Goal: Information Seeking & Learning: Understand process/instructions

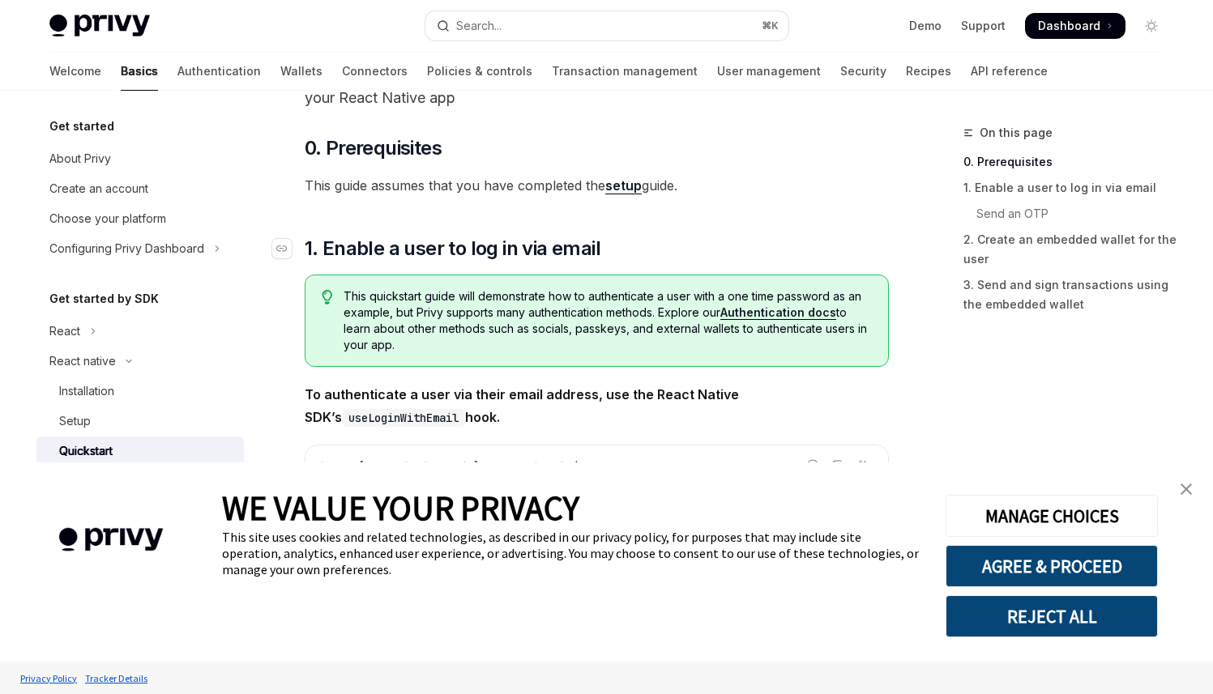
scroll to position [123, 0]
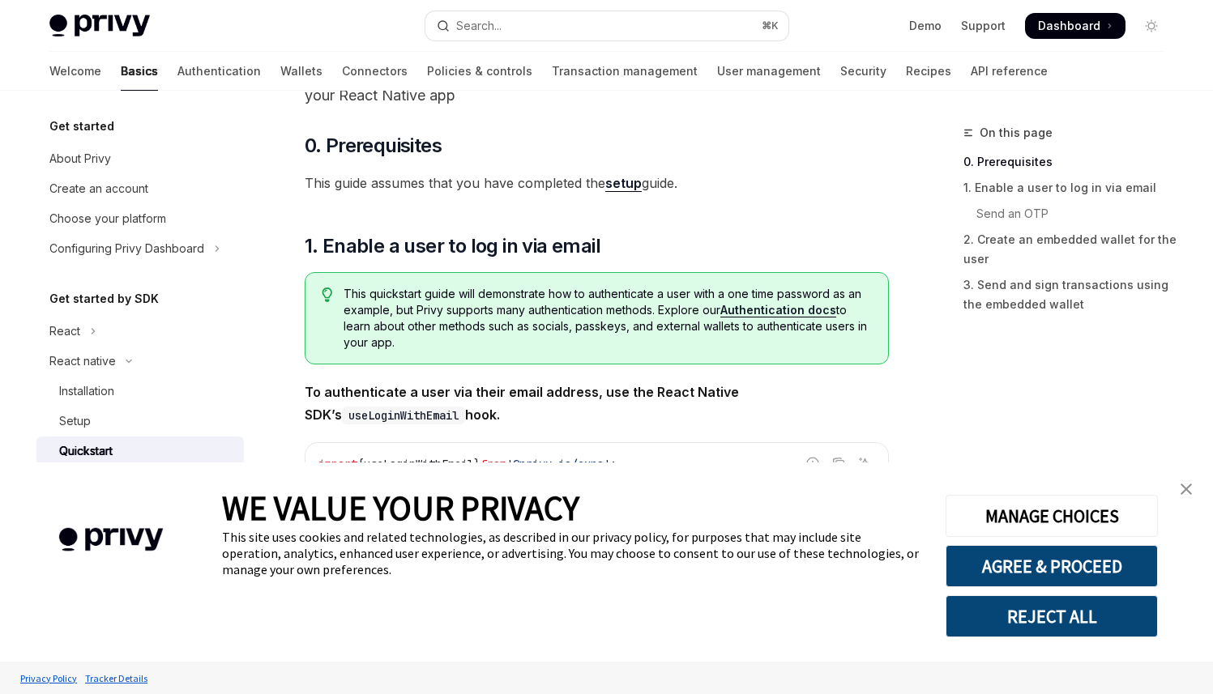
click at [1185, 490] on img "close banner" at bounding box center [1186, 489] width 11 height 11
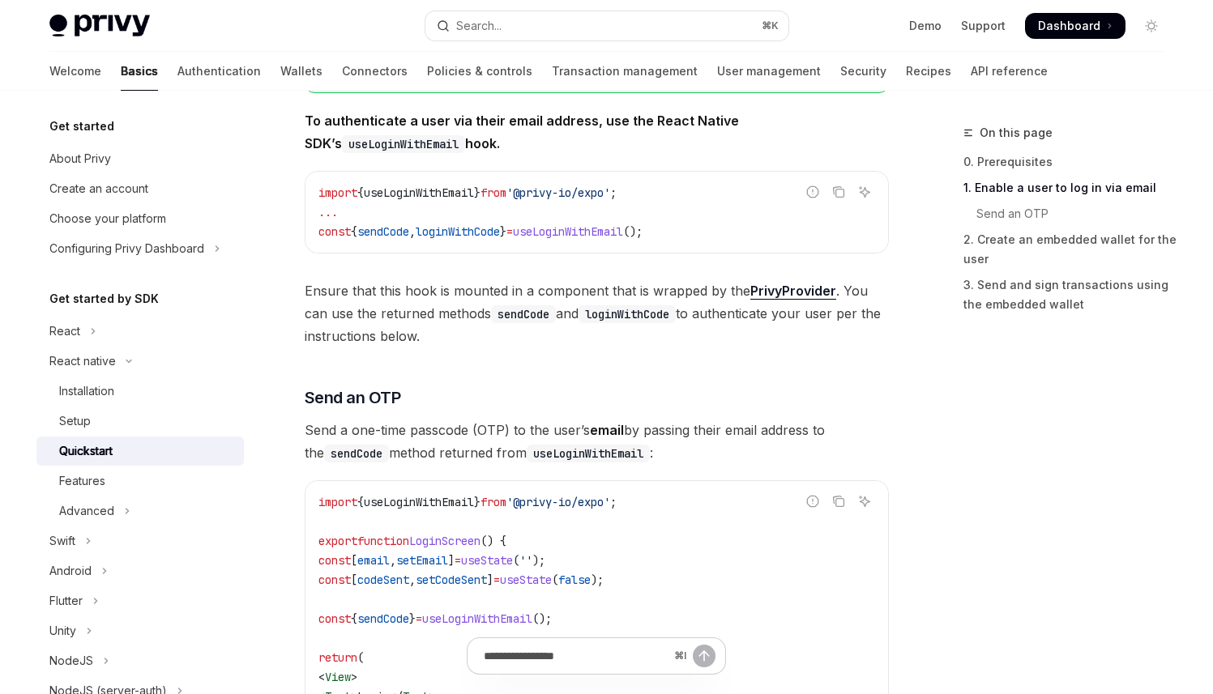
scroll to position [333, 0]
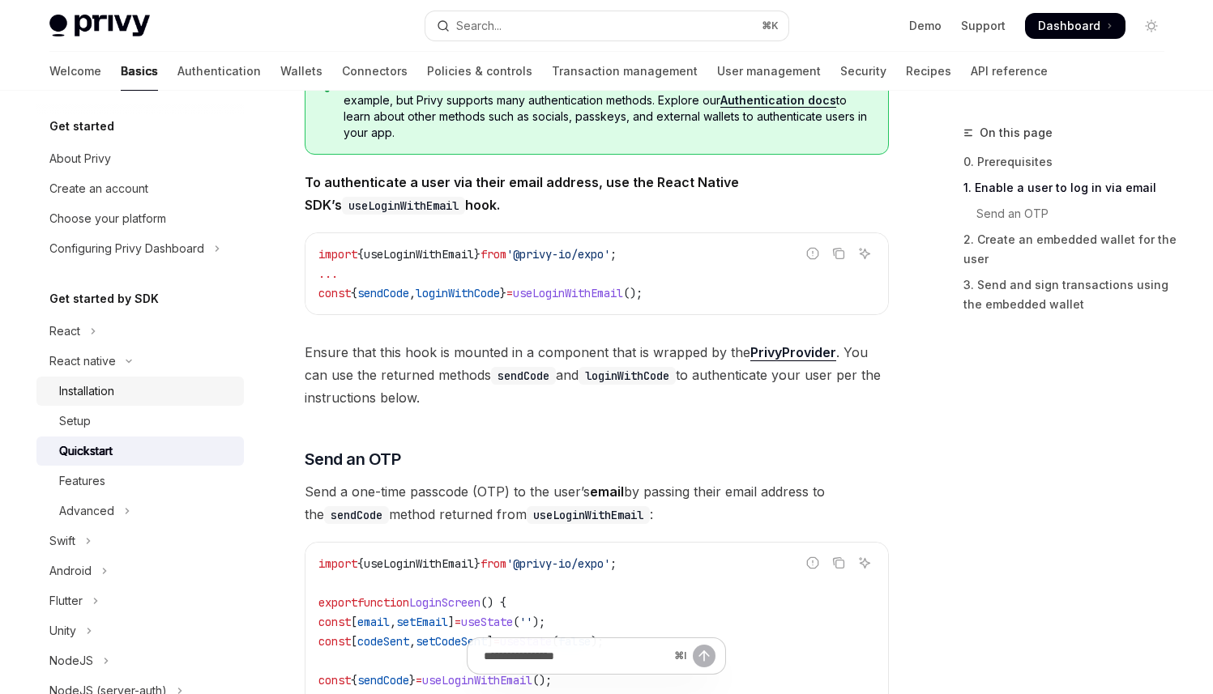
click at [156, 391] on div "Installation" at bounding box center [146, 391] width 175 height 19
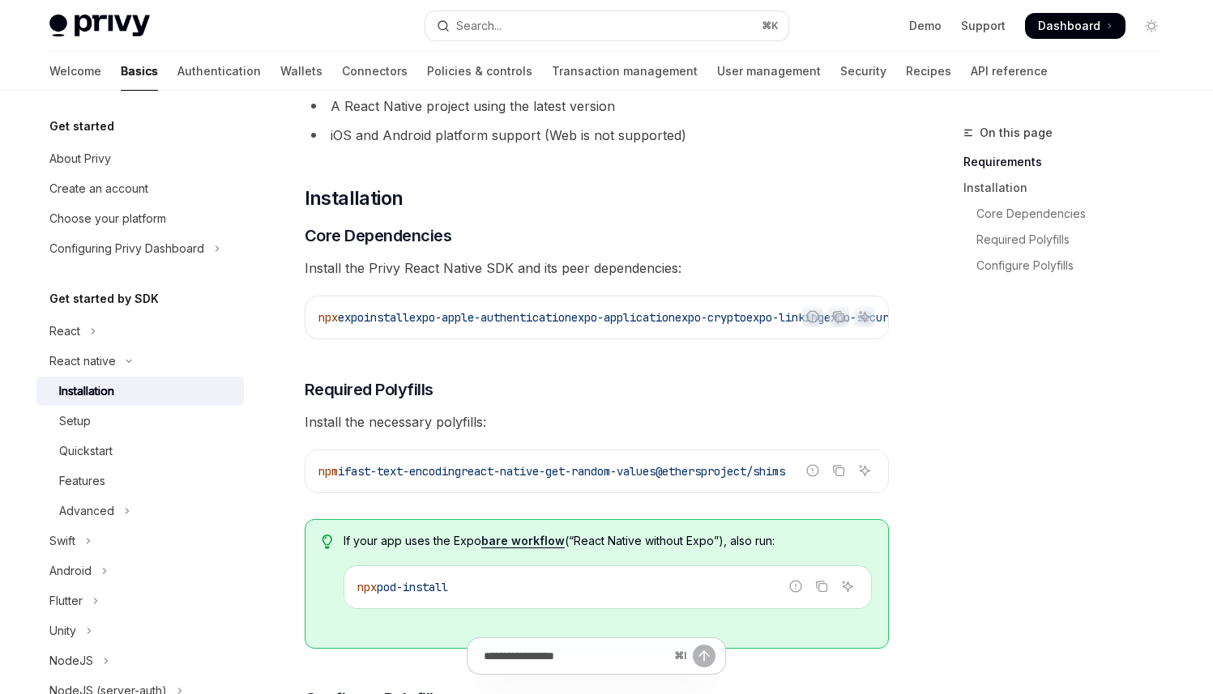
scroll to position [135, 0]
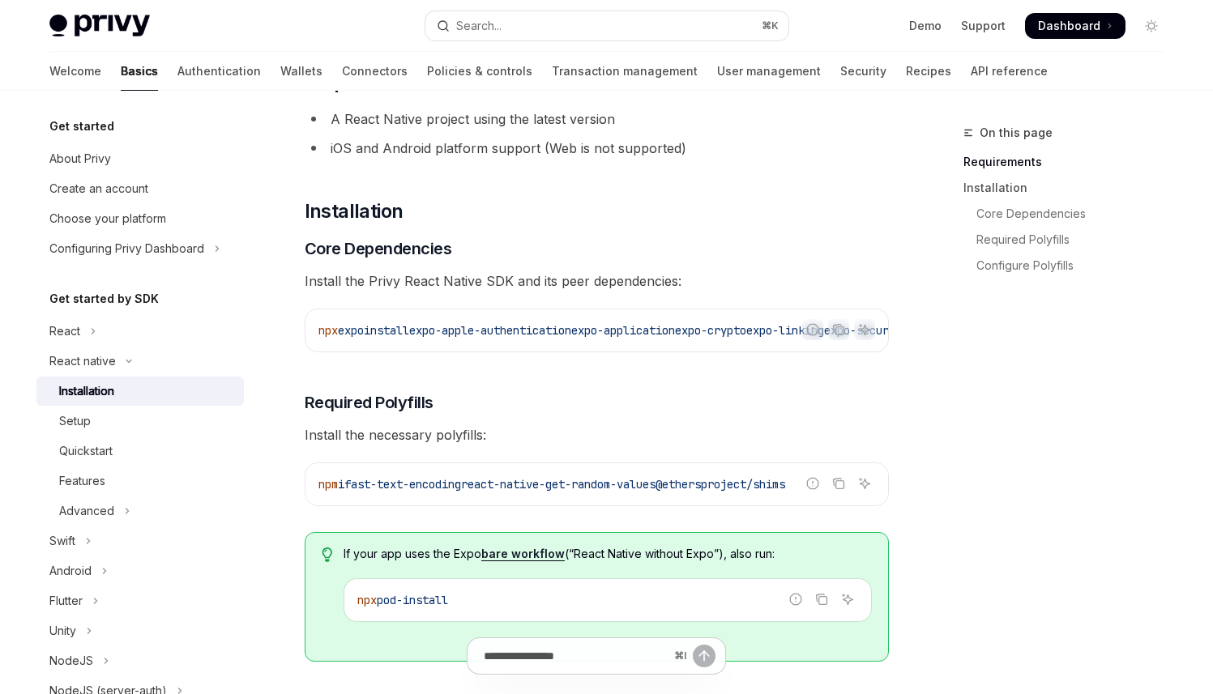
click at [385, 327] on span "install" at bounding box center [386, 330] width 45 height 15
drag, startPoint x: 370, startPoint y: 283, endPoint x: 503, endPoint y: 280, distance: 133.7
click at [505, 281] on span "Install the Privy React Native SDK and its peer dependencies:" at bounding box center [597, 281] width 584 height 23
click at [520, 280] on span "Install the Privy React Native SDK and its peer dependencies:" at bounding box center [597, 281] width 584 height 23
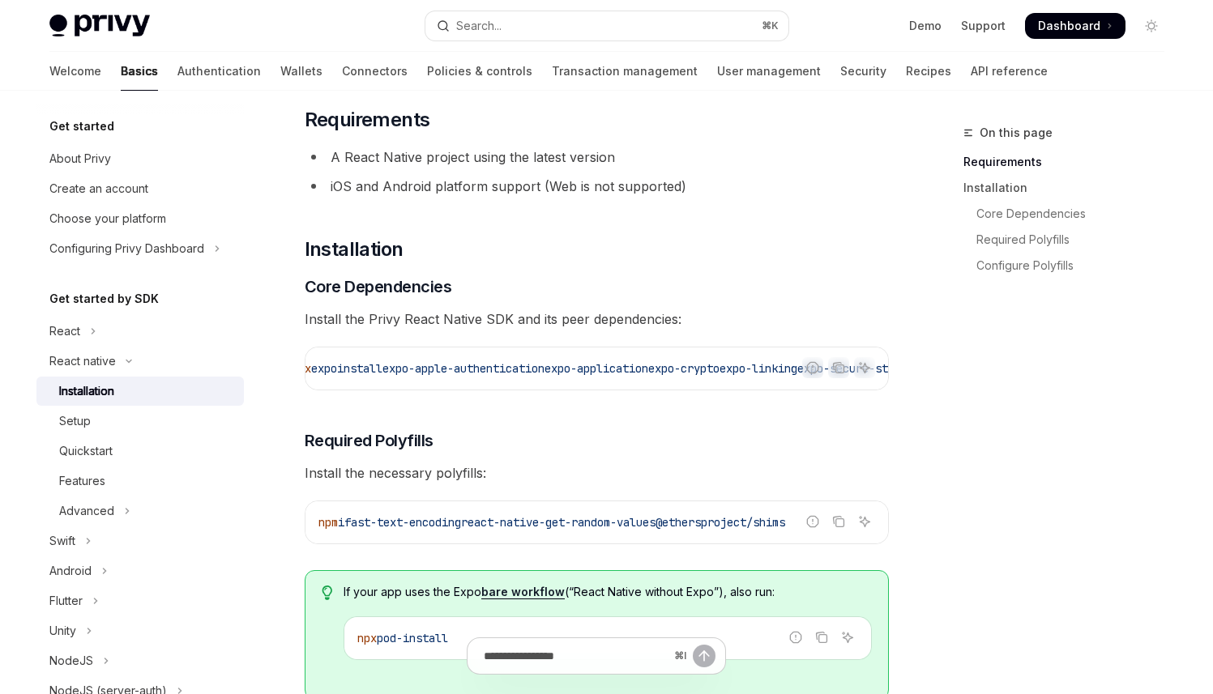
scroll to position [0, 0]
click at [838, 368] on icon "Copy the contents from the code block" at bounding box center [838, 367] width 13 height 13
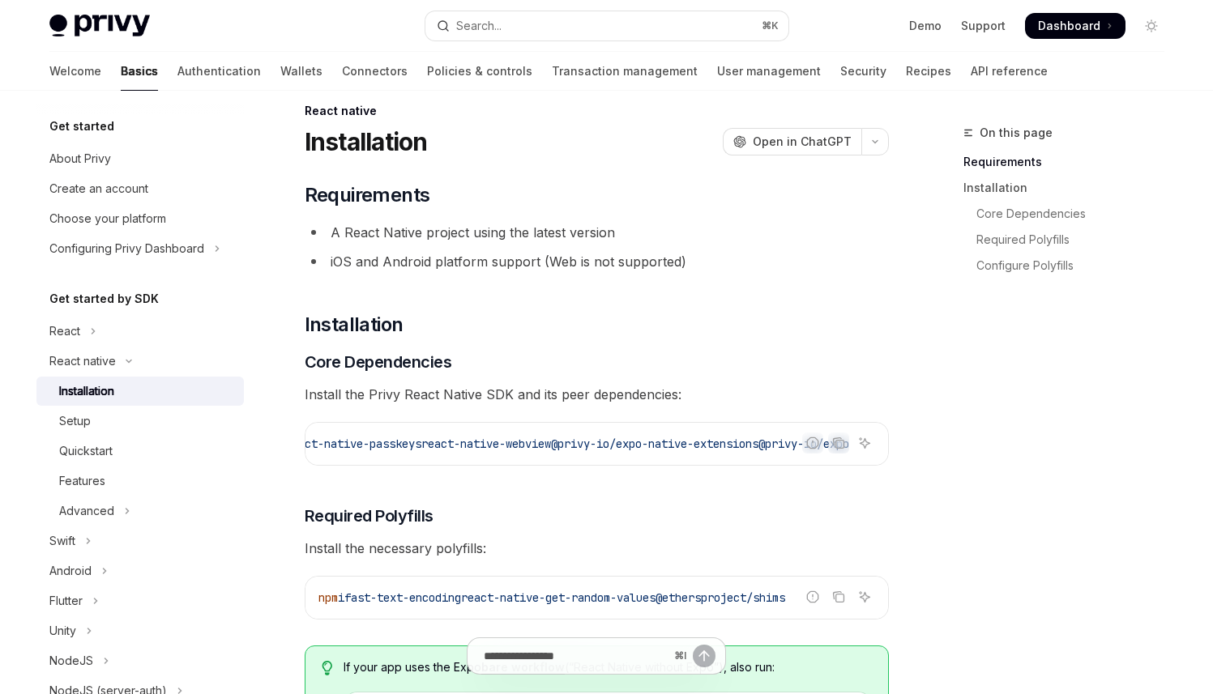
scroll to position [23, 0]
click at [840, 438] on icon "Copy the contents from the code block" at bounding box center [837, 441] width 8 height 7
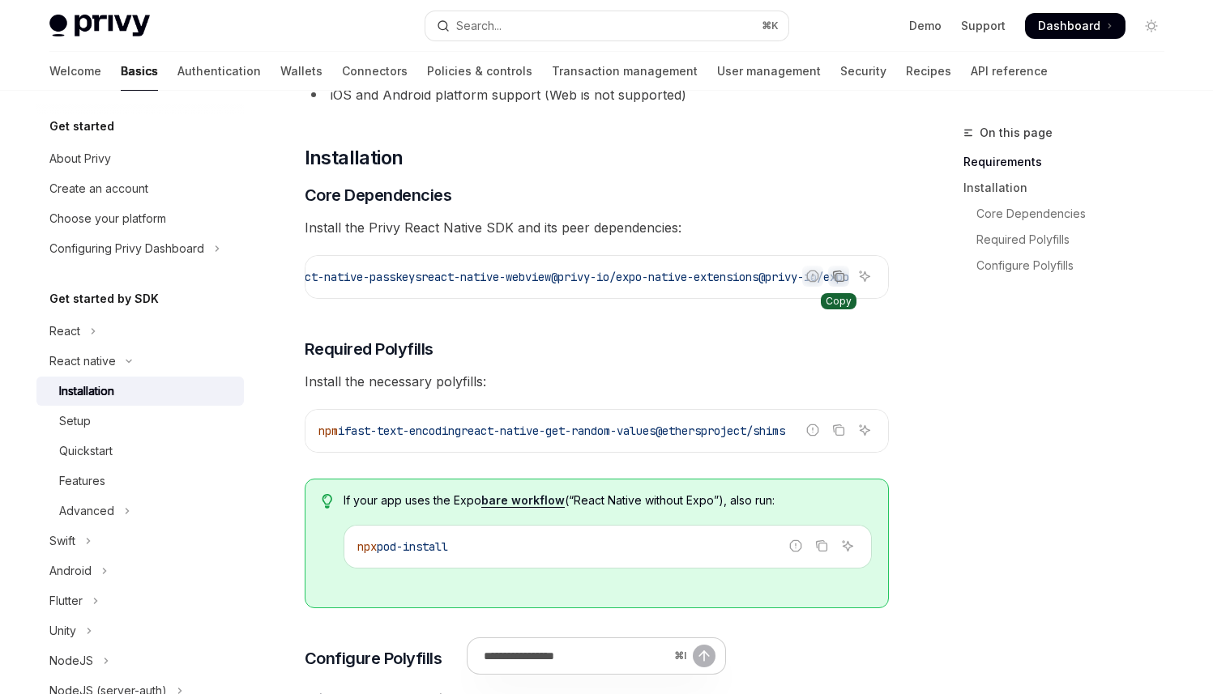
scroll to position [190, 0]
click at [833, 431] on icon "Copy the contents from the code block" at bounding box center [837, 427] width 8 height 7
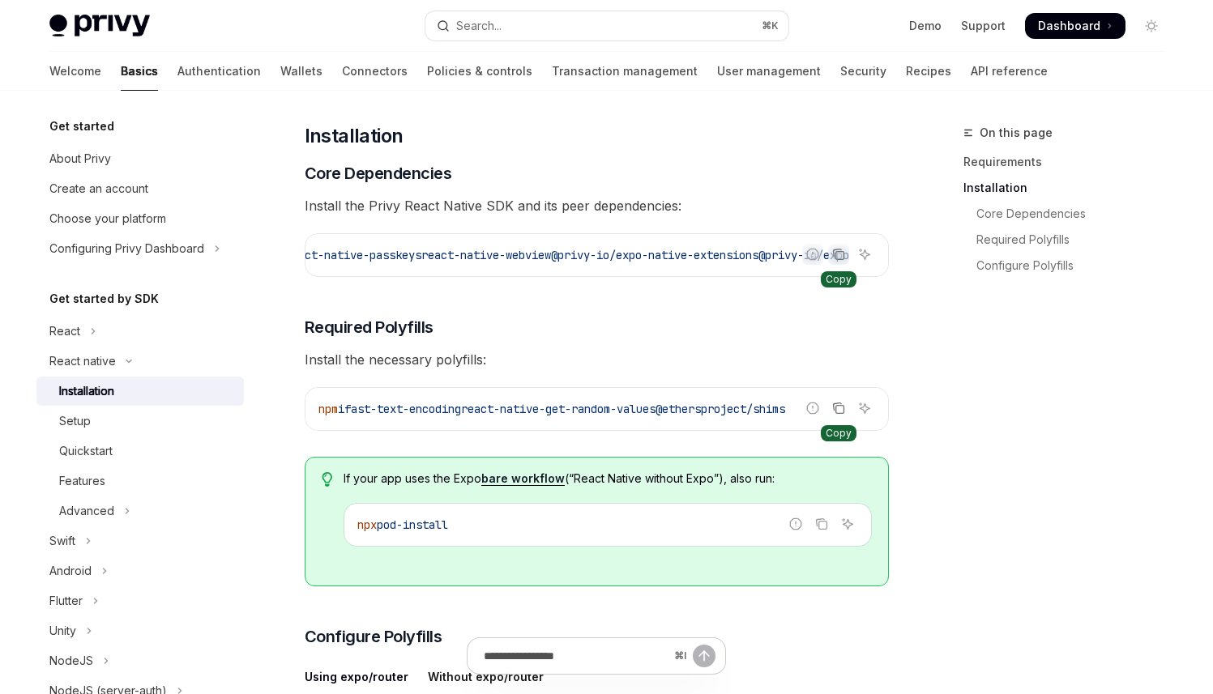
scroll to position [216, 0]
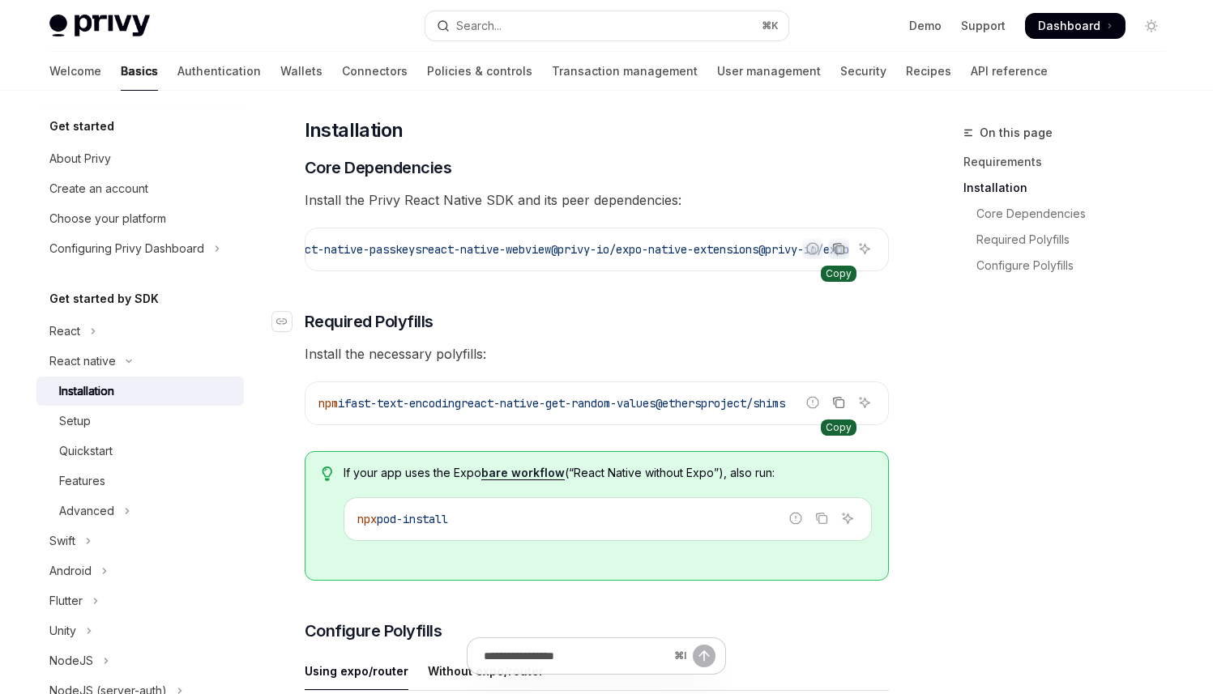
click at [614, 333] on h3 "​ Required Polyfills" at bounding box center [597, 321] width 584 height 23
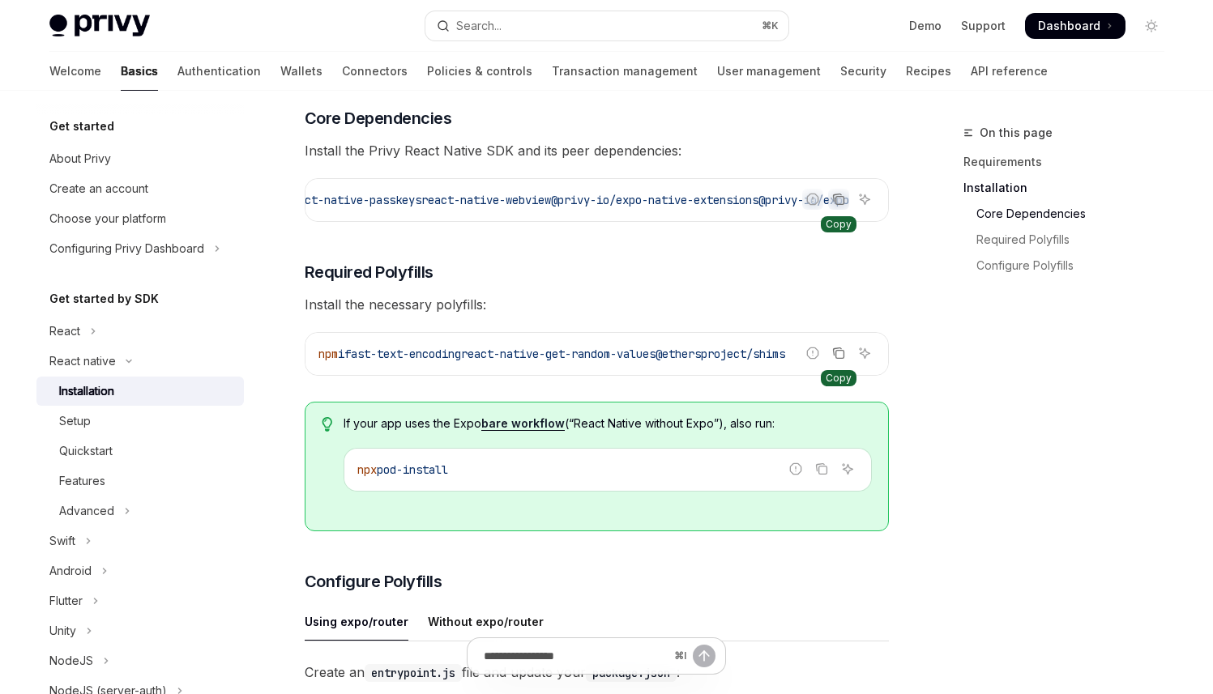
scroll to position [288, 0]
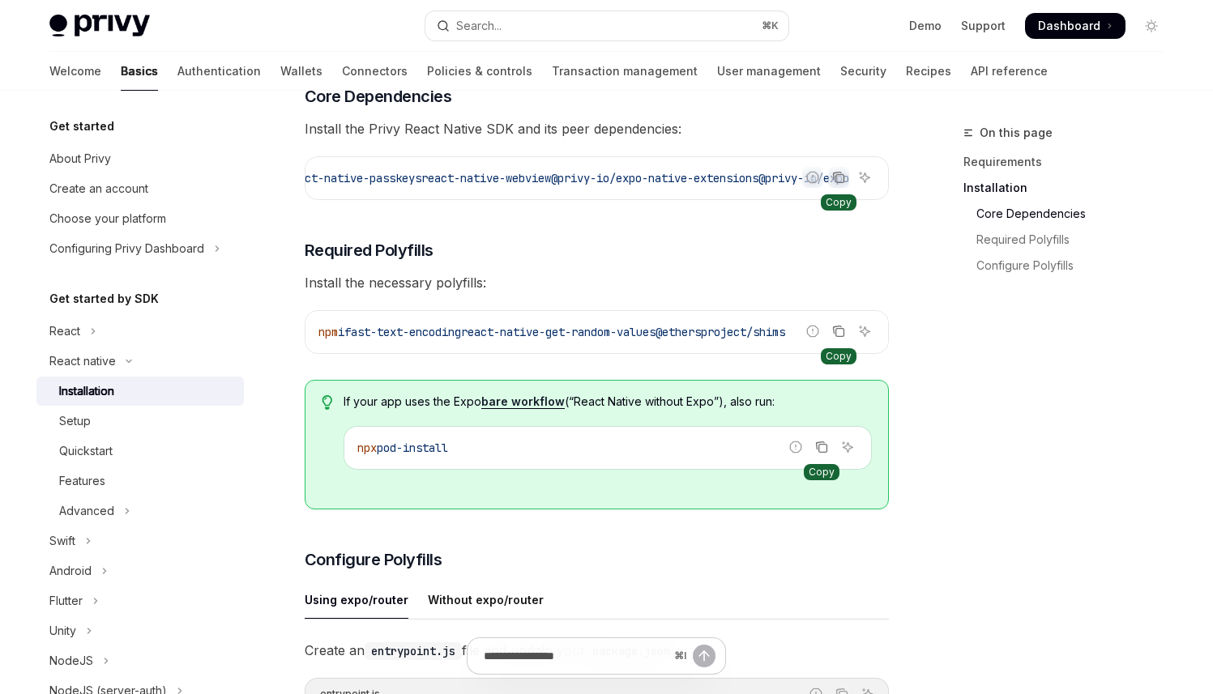
click at [820, 452] on icon "Copy the contents from the code block" at bounding box center [821, 447] width 13 height 13
click at [843, 334] on icon "Copy the contents from the code block" at bounding box center [838, 331] width 13 height 13
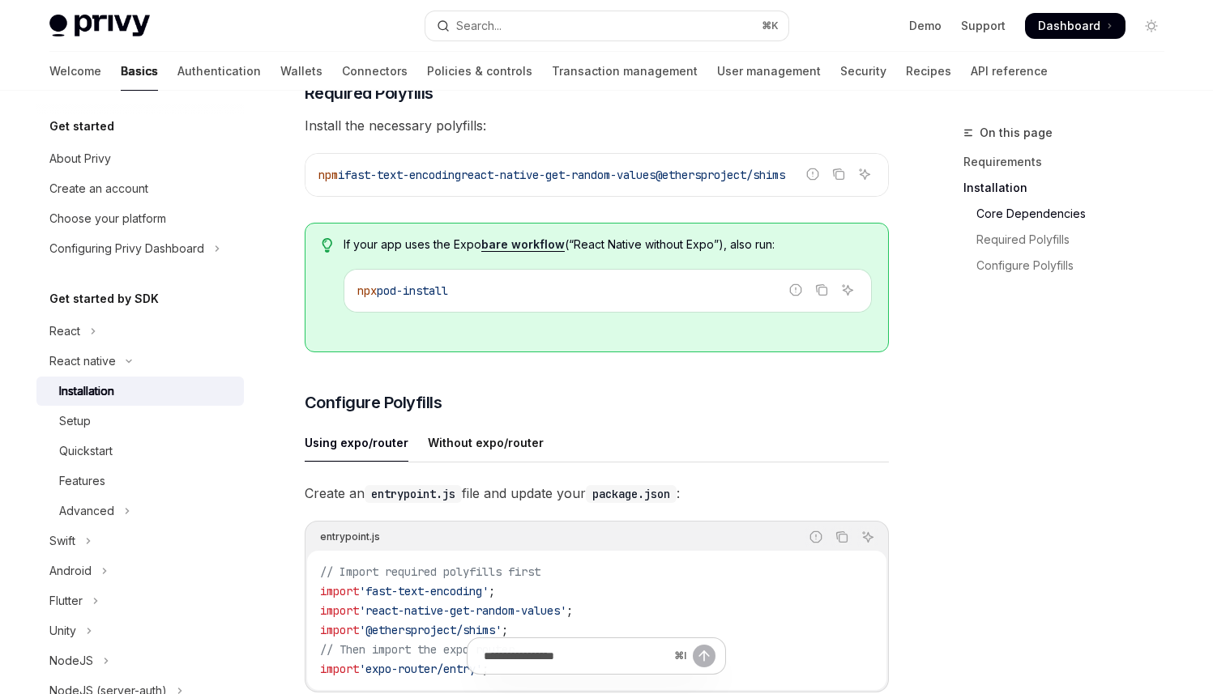
scroll to position [0, 0]
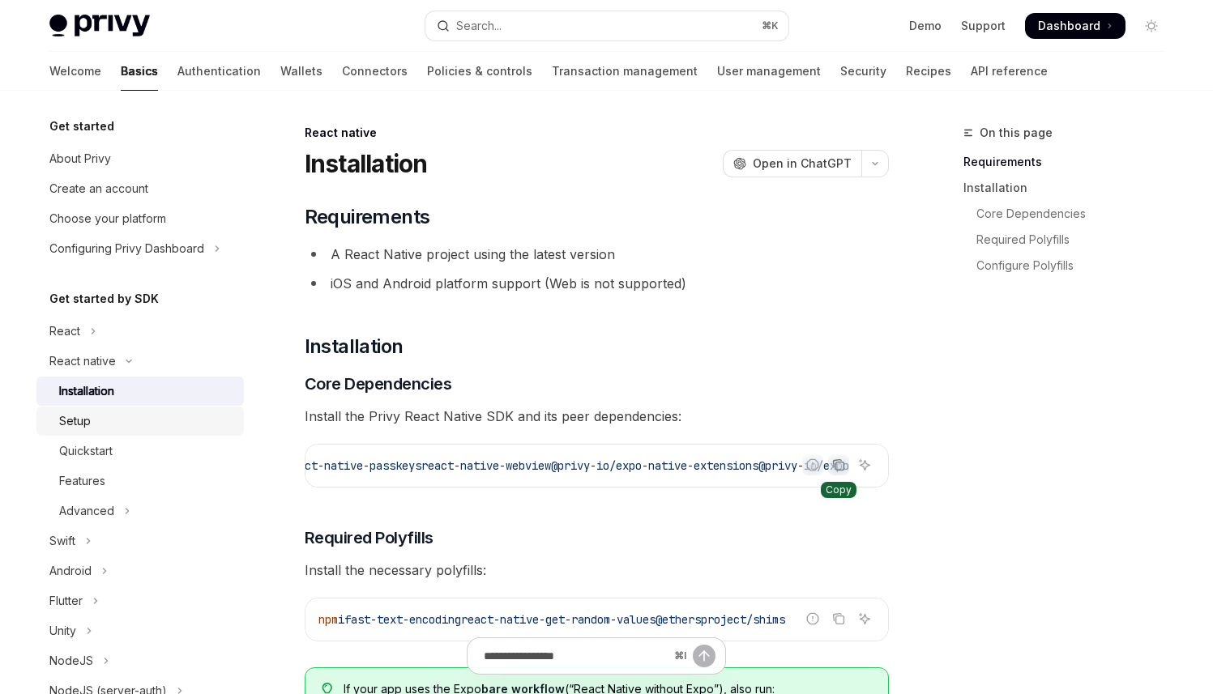
click at [170, 425] on div "Setup" at bounding box center [146, 421] width 175 height 19
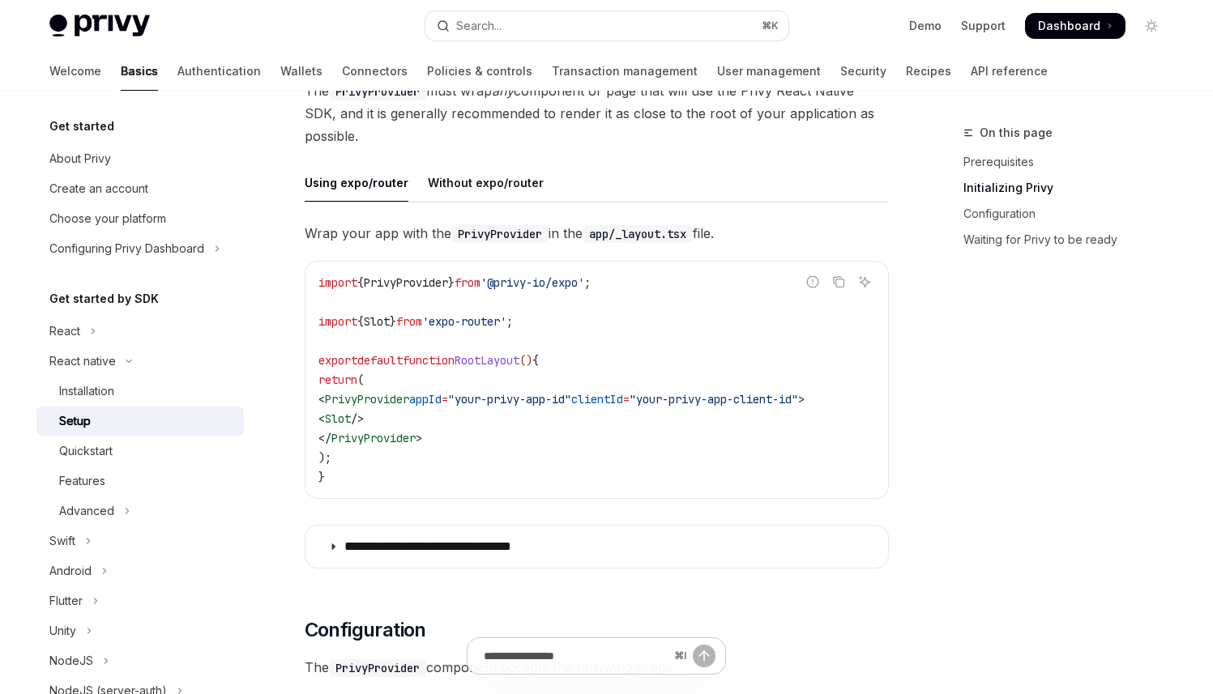
scroll to position [362, 0]
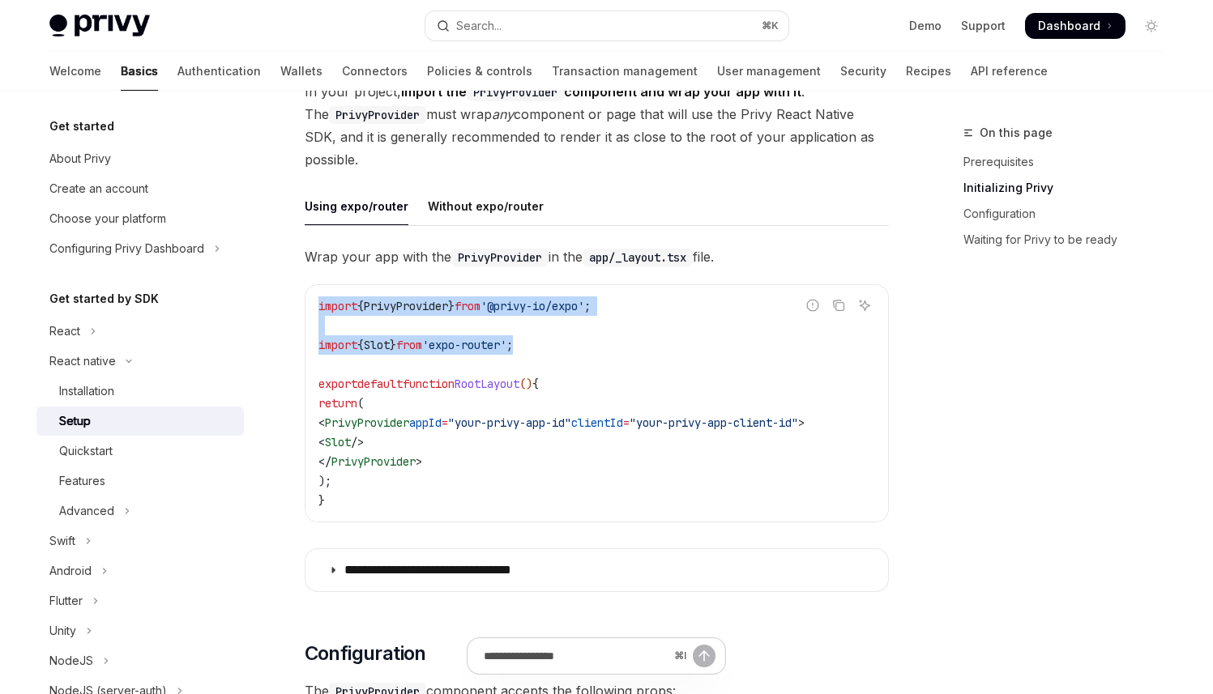
drag, startPoint x: 552, startPoint y: 348, endPoint x: 314, endPoint y: 301, distance: 242.8
click at [314, 301] on div "import { PrivyProvider } from '@privy-io/expo' ; import { Slot } from 'expo-rou…" at bounding box center [597, 403] width 583 height 237
copy code "import { PrivyProvider } from '@privy-io/expo' ; import { Slot } from 'expo-rou…"
drag, startPoint x: 462, startPoint y: 458, endPoint x: 343, endPoint y: 425, distance: 123.5
click at [343, 425] on code "import { PrivyProvider } from '@privy-io/expo' ; import { Slot } from 'expo-rou…" at bounding box center [596, 404] width 557 height 214
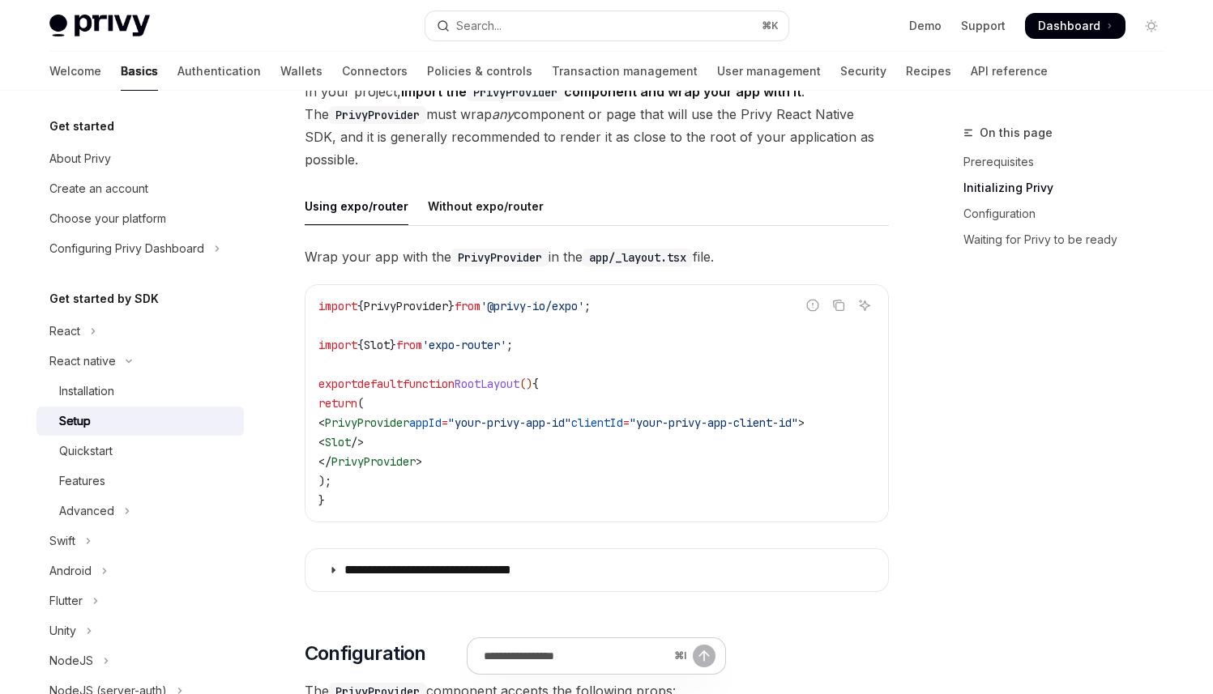
click at [620, 429] on span "clientId" at bounding box center [597, 423] width 52 height 15
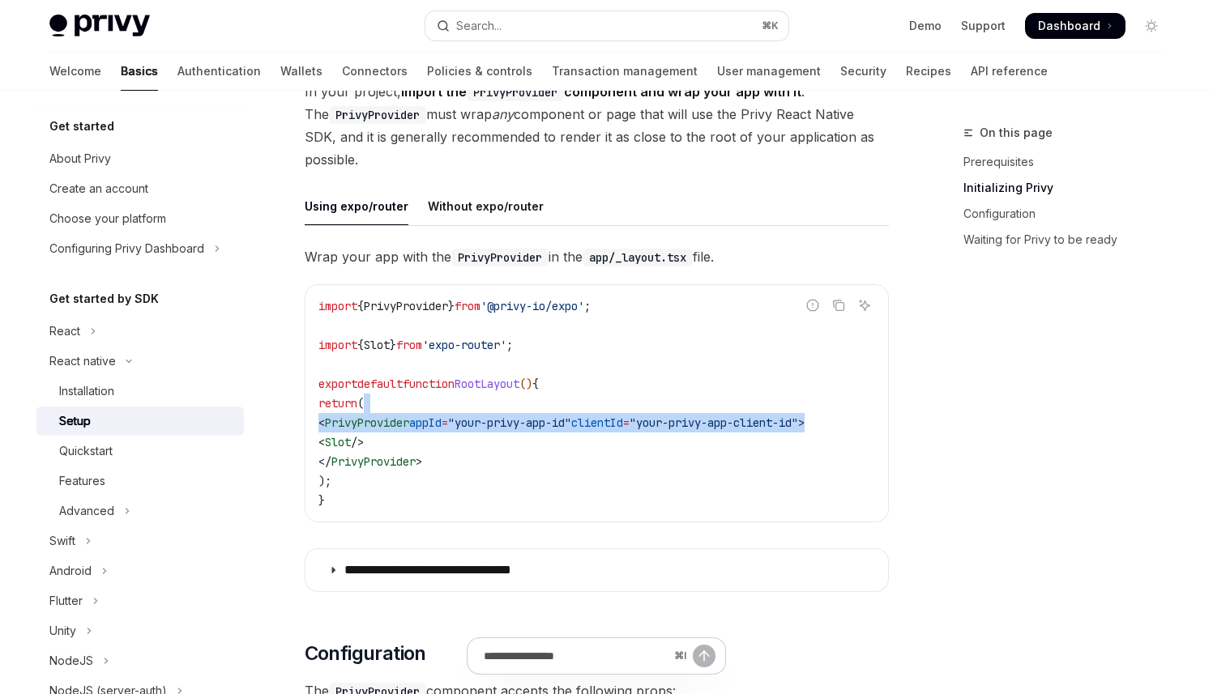
drag, startPoint x: 867, startPoint y: 420, endPoint x: 859, endPoint y: 404, distance: 17.4
click at [859, 404] on code "import { PrivyProvider } from '@privy-io/expo' ; import { Slot } from 'expo-rou…" at bounding box center [596, 404] width 557 height 214
copy code "< PrivyProvider appId = "your-privy-app-id" clientId = "your-privy-app-client-i…"
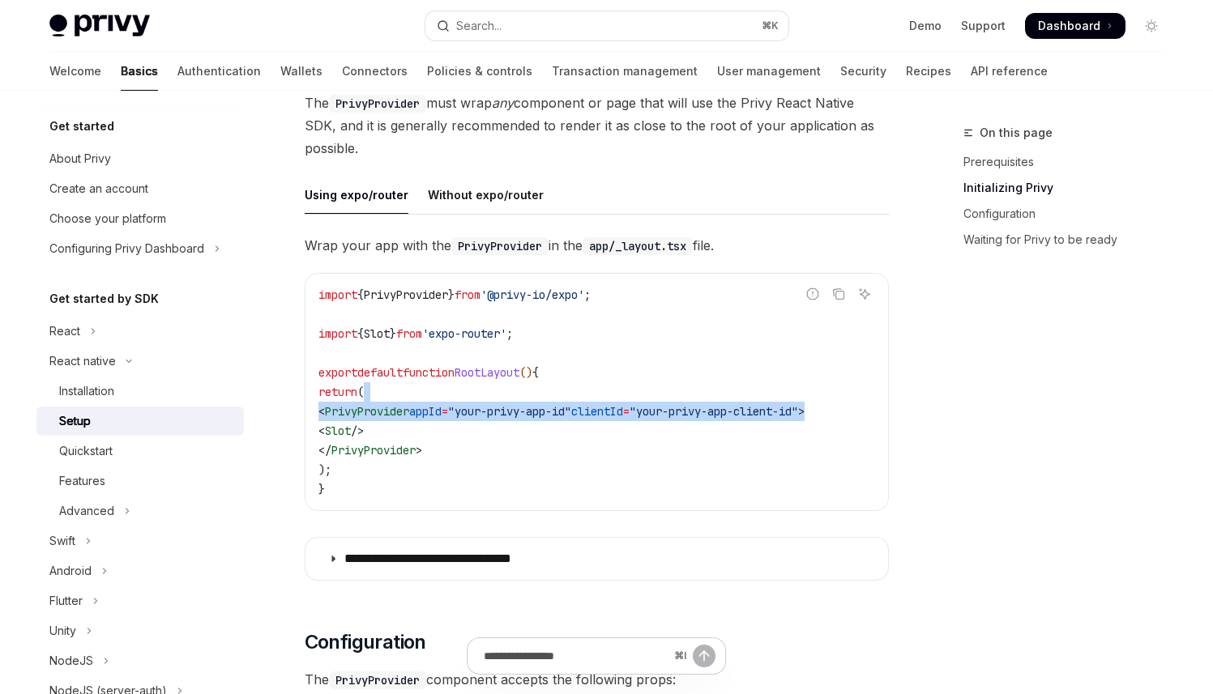
scroll to position [376, 0]
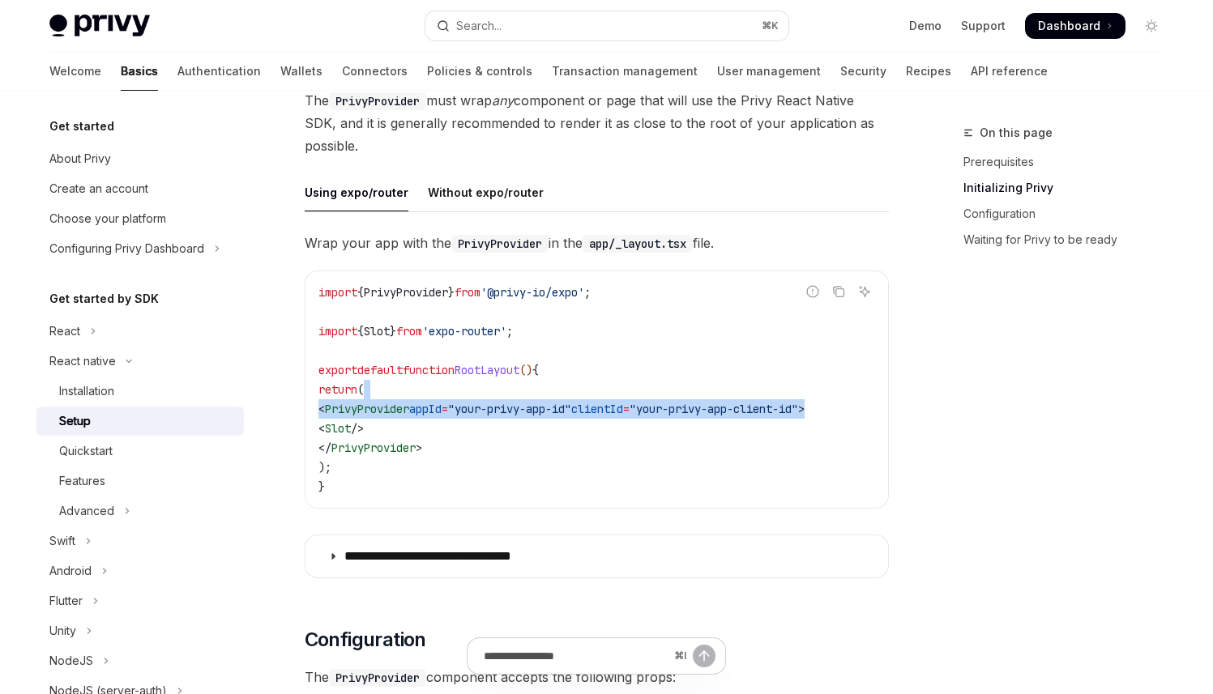
copy code "< PrivyProvider appId = "your-privy-app-id" clientId = "your-privy-app-client-i…"
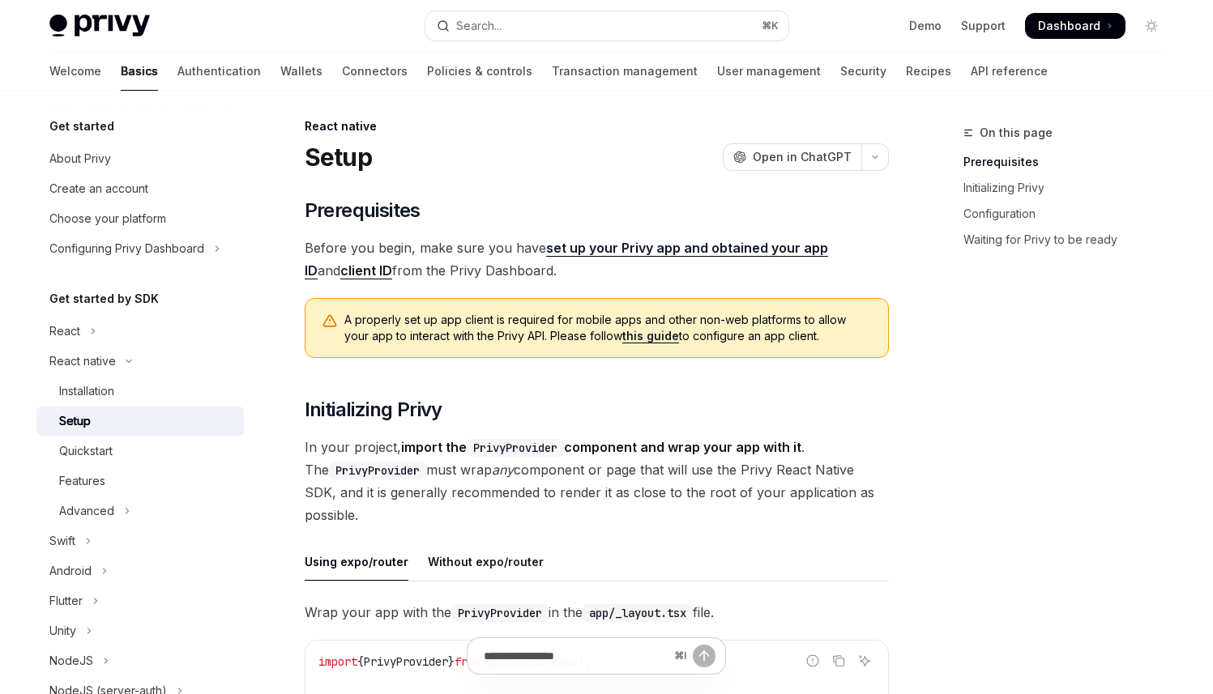
scroll to position [0, 0]
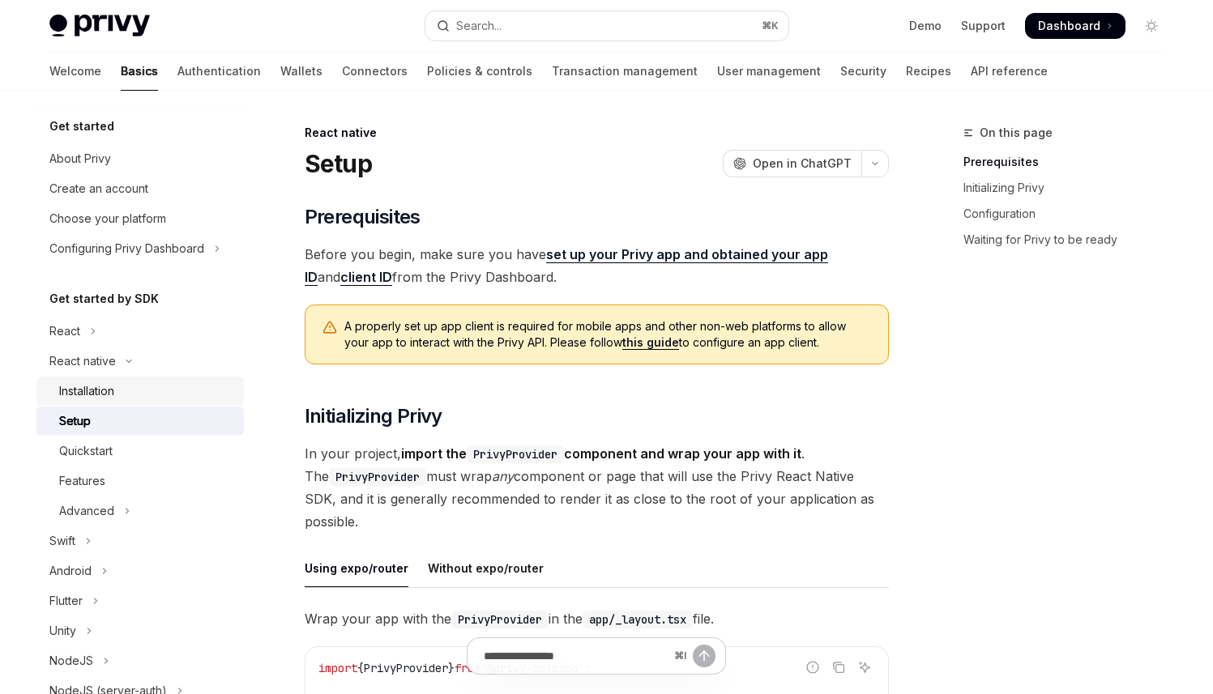
click at [187, 387] on div "Installation" at bounding box center [146, 391] width 175 height 19
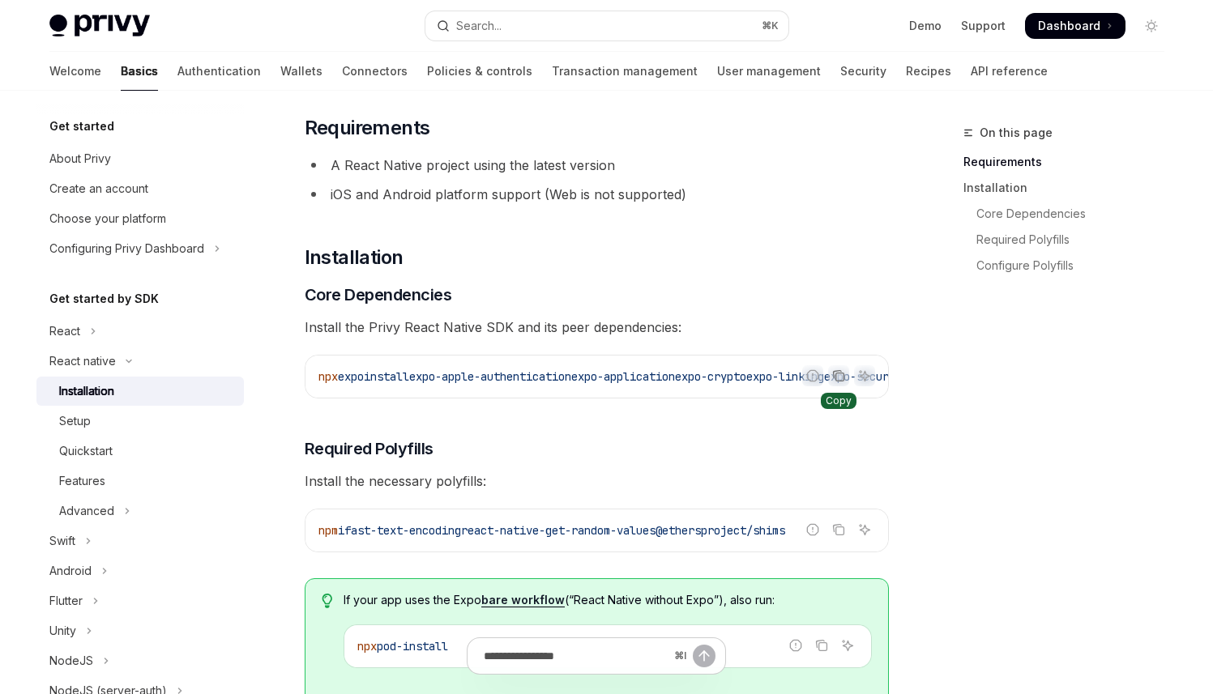
click at [844, 370] on icon "Copy the contents from the code block" at bounding box center [838, 376] width 13 height 13
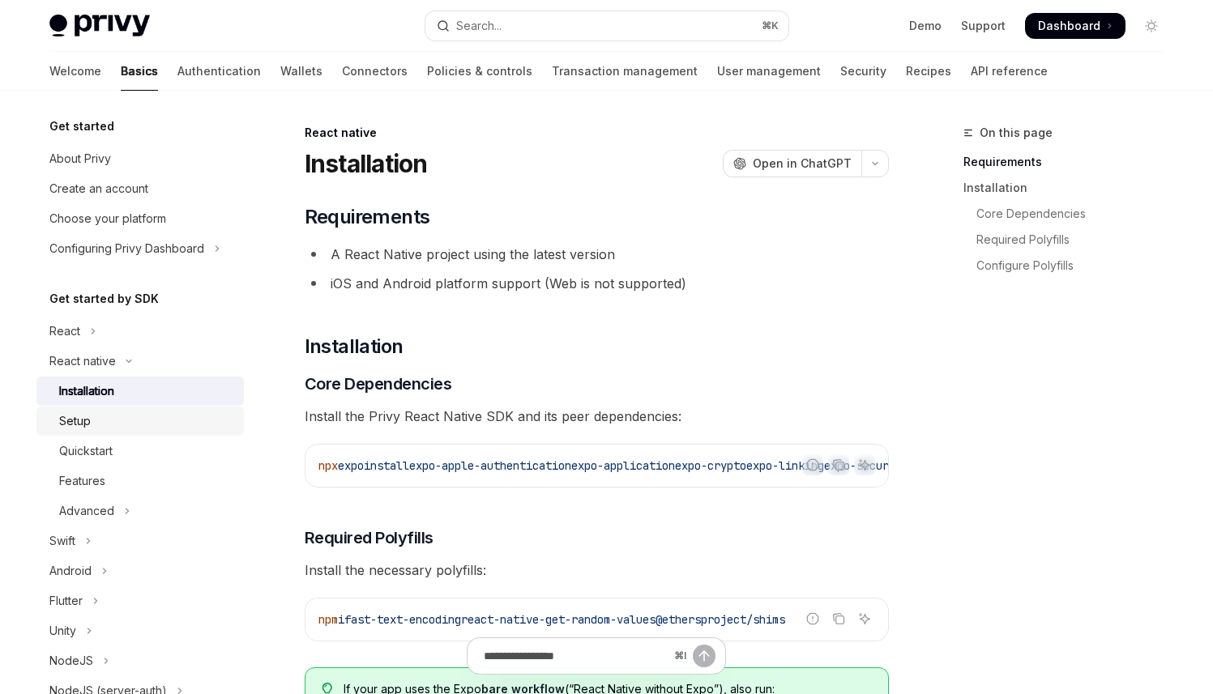
scroll to position [22, 0]
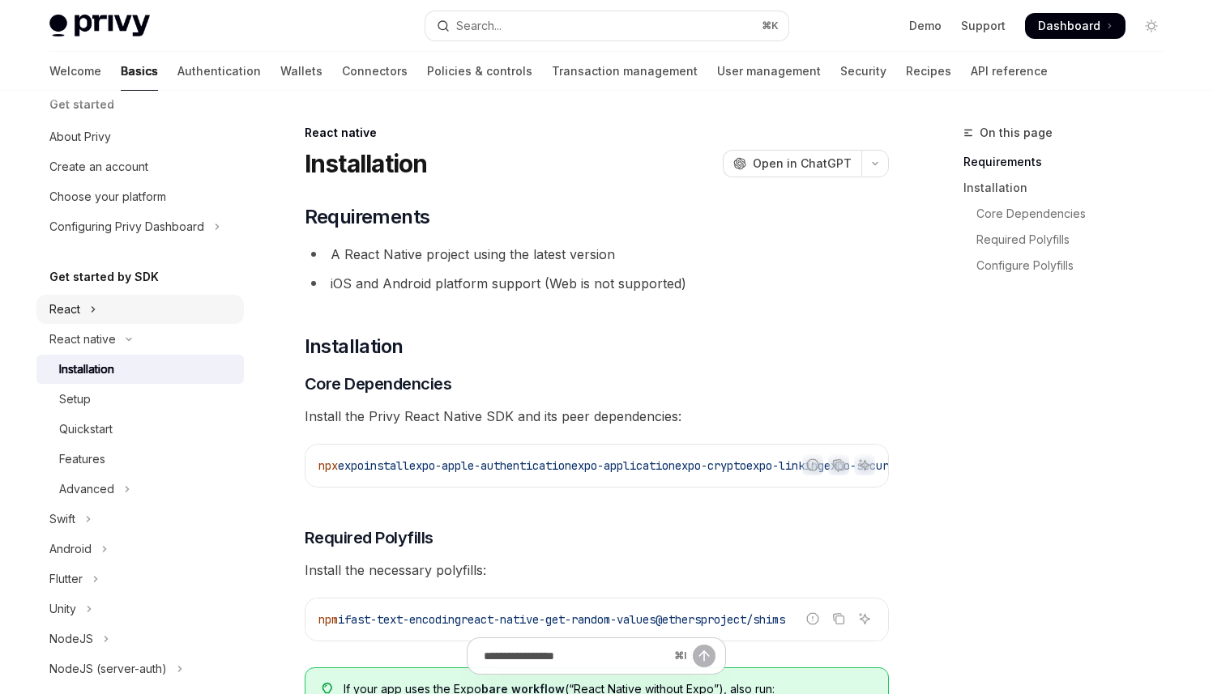
click at [107, 310] on button "React" at bounding box center [139, 309] width 207 height 29
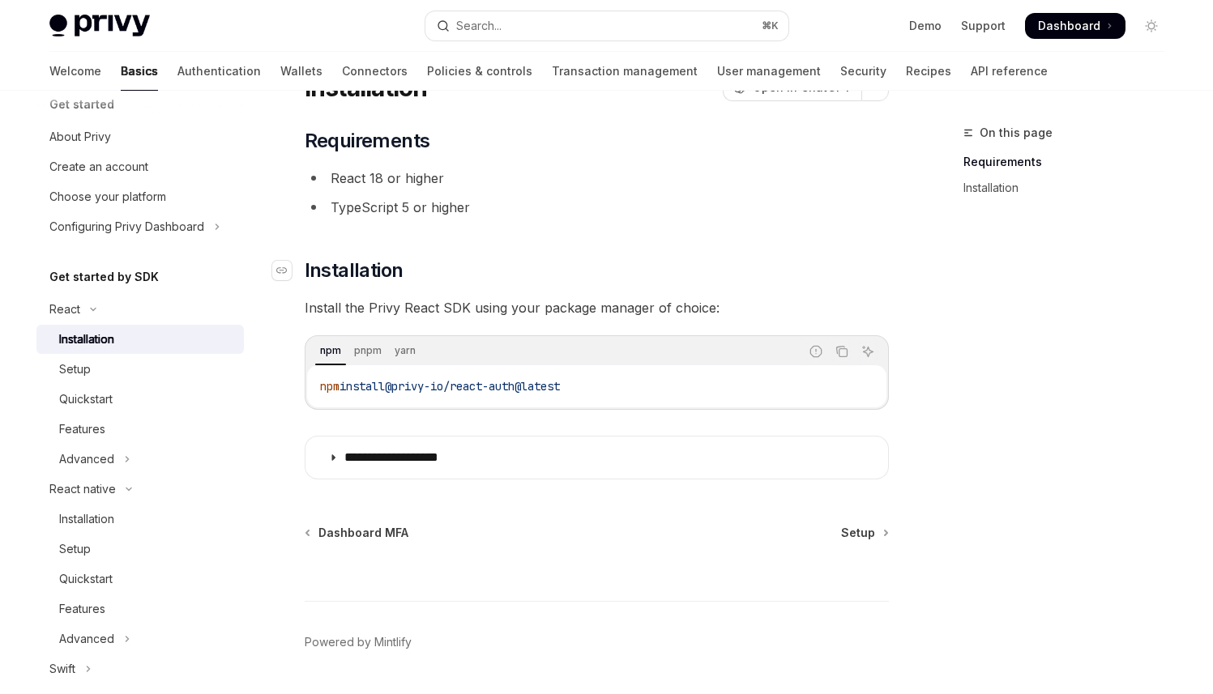
scroll to position [90, 0]
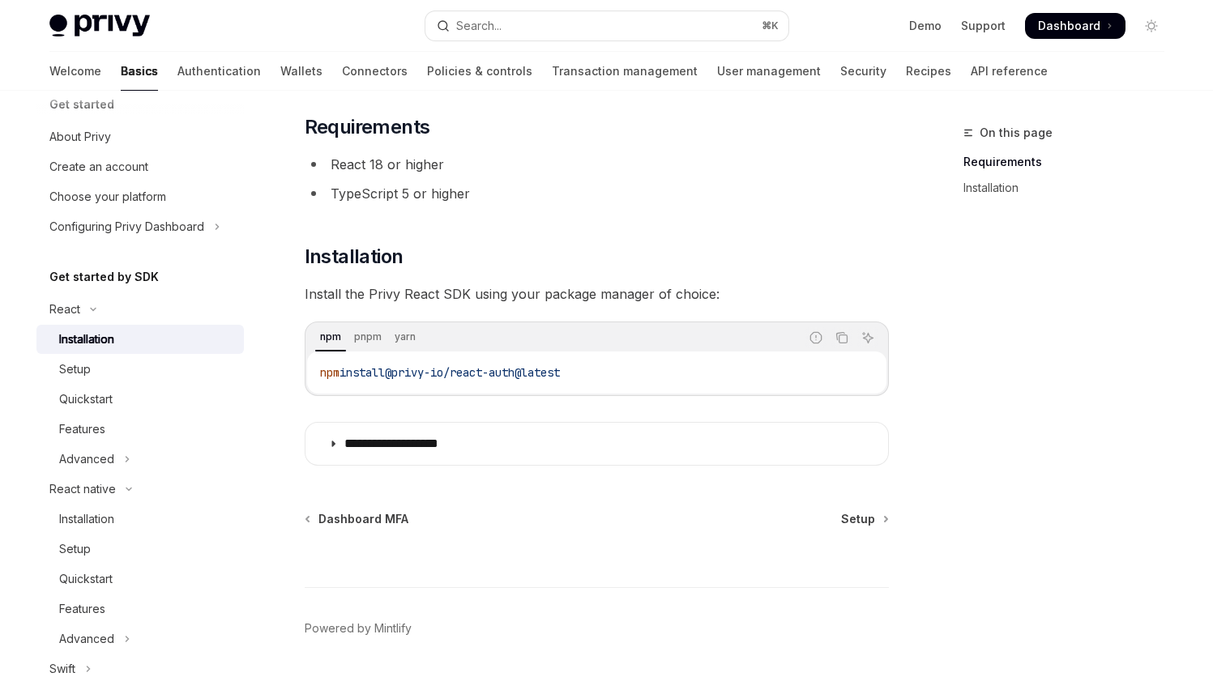
click at [275, 394] on div "**********" at bounding box center [445, 380] width 895 height 694
click at [207, 366] on div "Setup" at bounding box center [146, 369] width 175 height 19
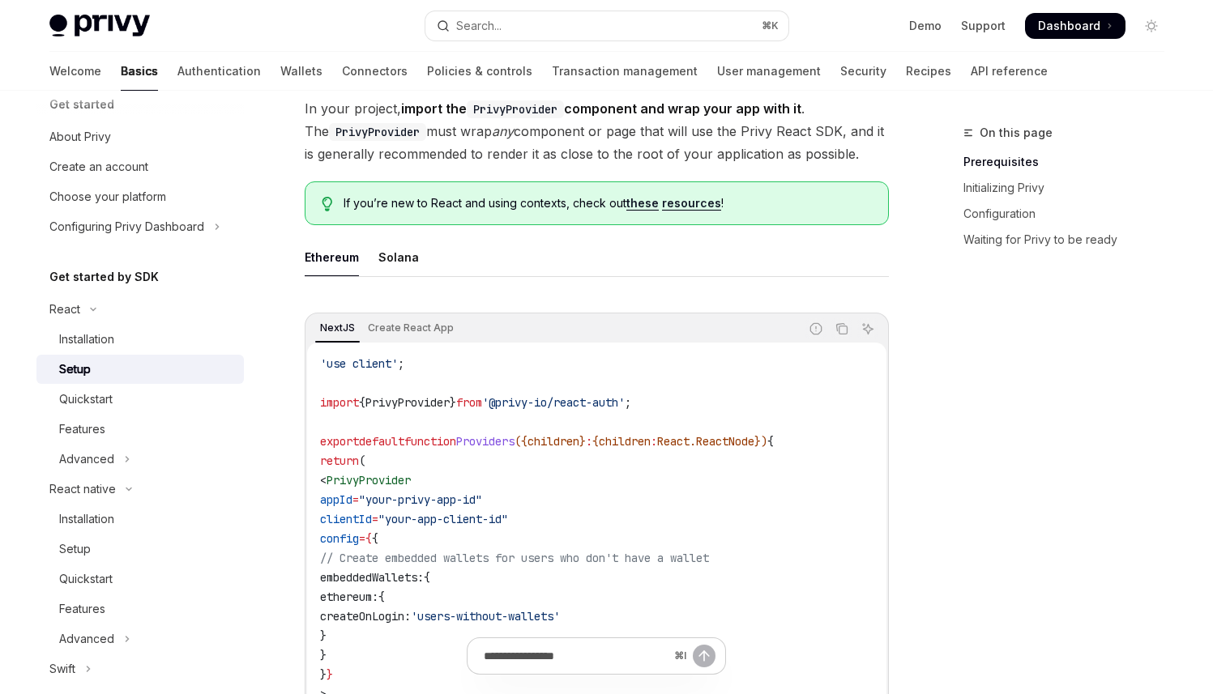
scroll to position [438, 0]
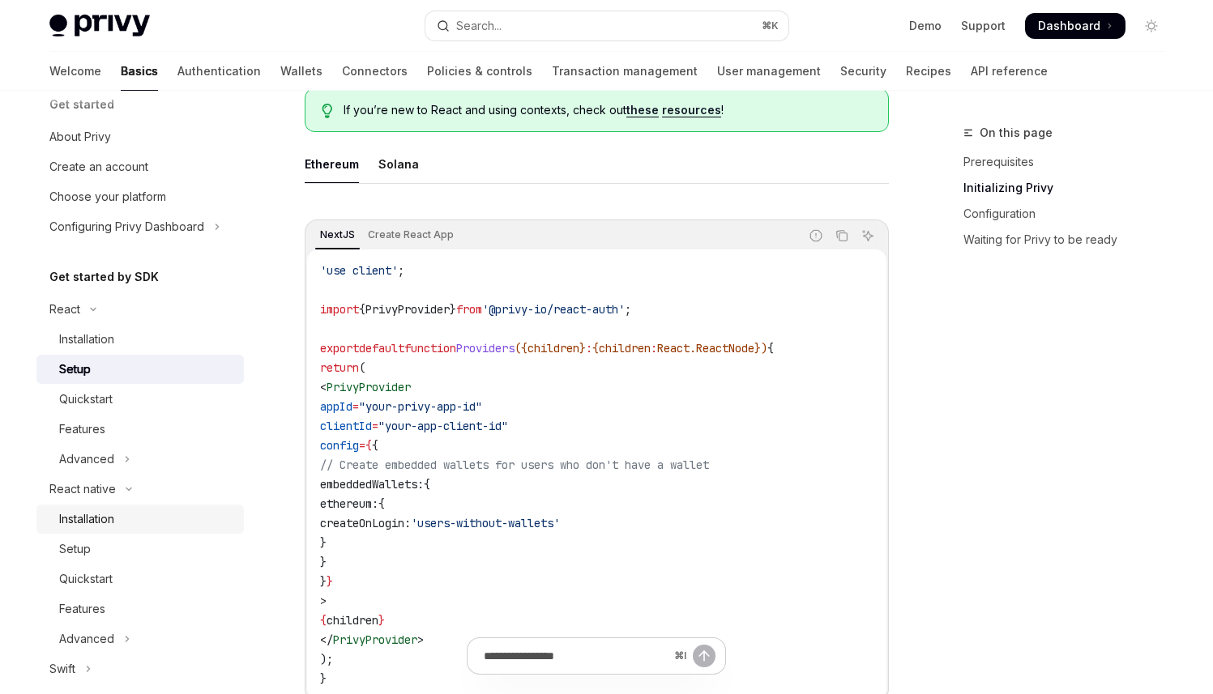
click at [165, 516] on div "Installation" at bounding box center [146, 519] width 175 height 19
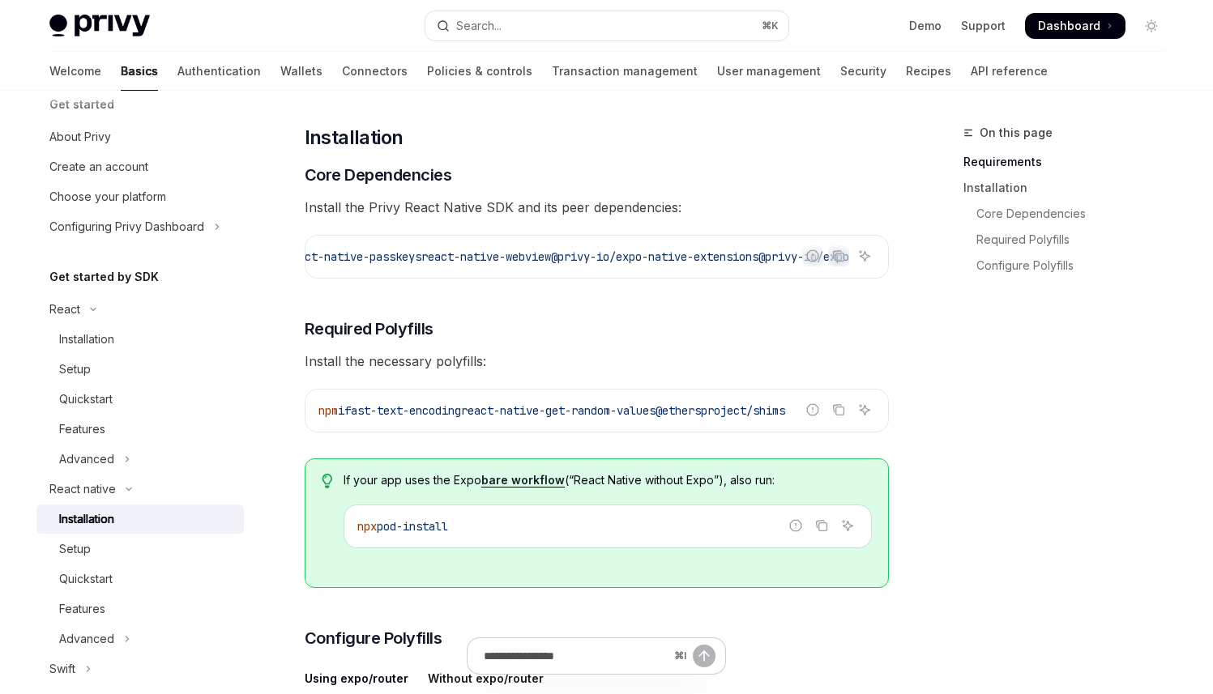
scroll to position [0, 899]
click at [577, 331] on h3 "​ Required Polyfills" at bounding box center [597, 329] width 584 height 23
drag, startPoint x: 367, startPoint y: 200, endPoint x: 498, endPoint y: 195, distance: 130.6
click at [499, 198] on span "Install the Privy React Native SDK and its peer dependencies:" at bounding box center [597, 207] width 584 height 23
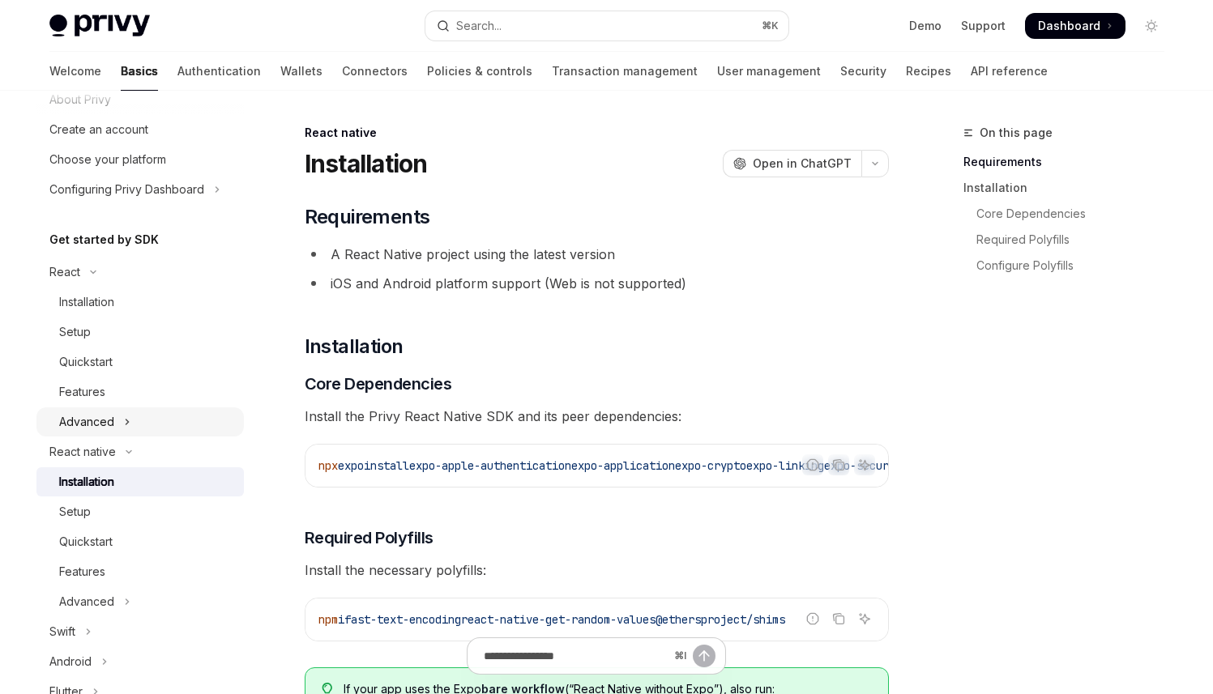
scroll to position [113, 0]
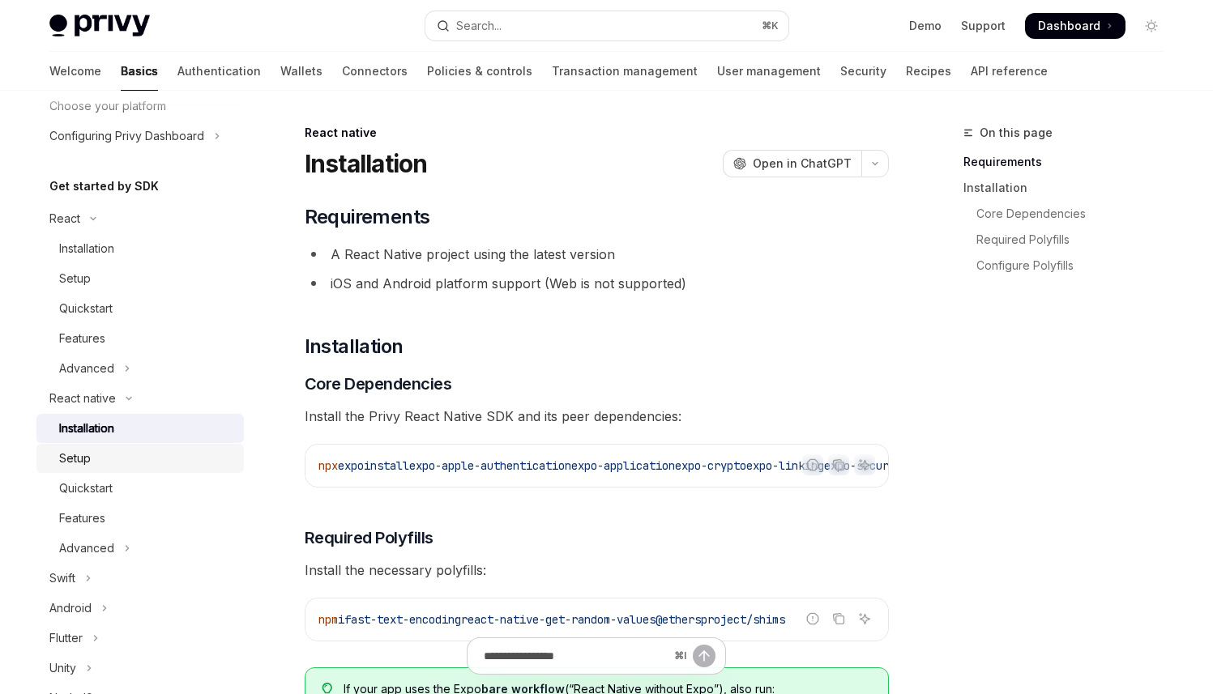
click at [135, 459] on div "Setup" at bounding box center [146, 458] width 175 height 19
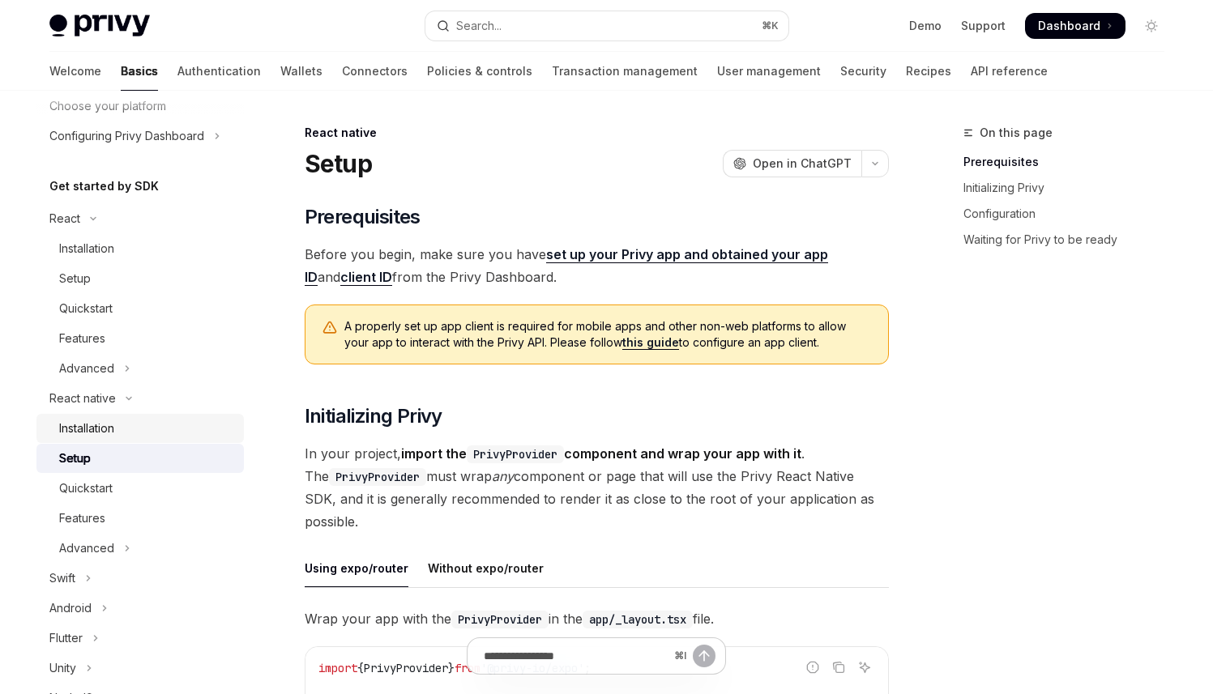
click at [194, 425] on div "Installation" at bounding box center [146, 428] width 175 height 19
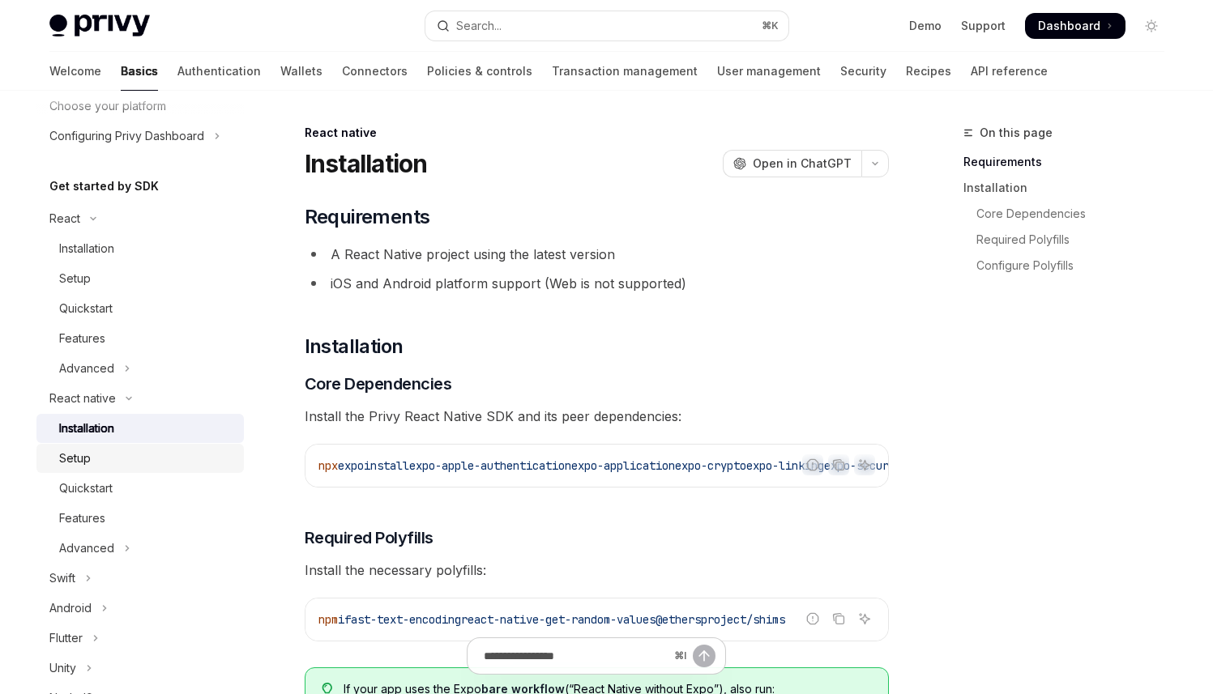
click at [158, 451] on div "Setup" at bounding box center [146, 458] width 175 height 19
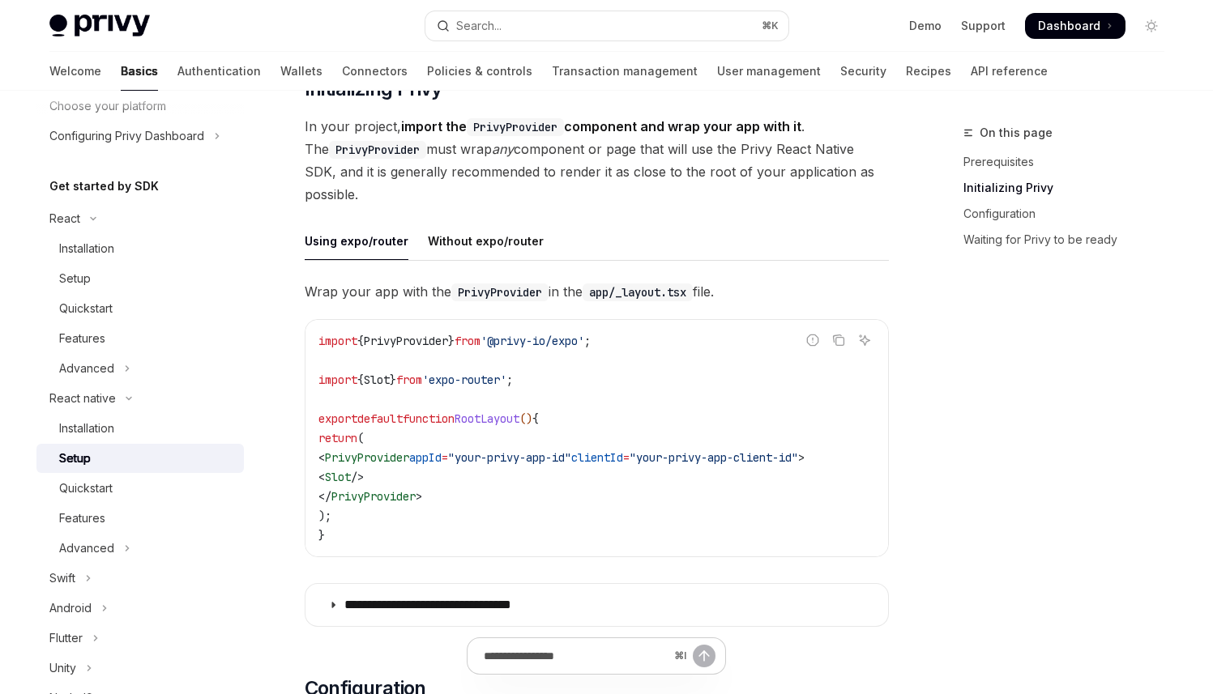
scroll to position [479, 0]
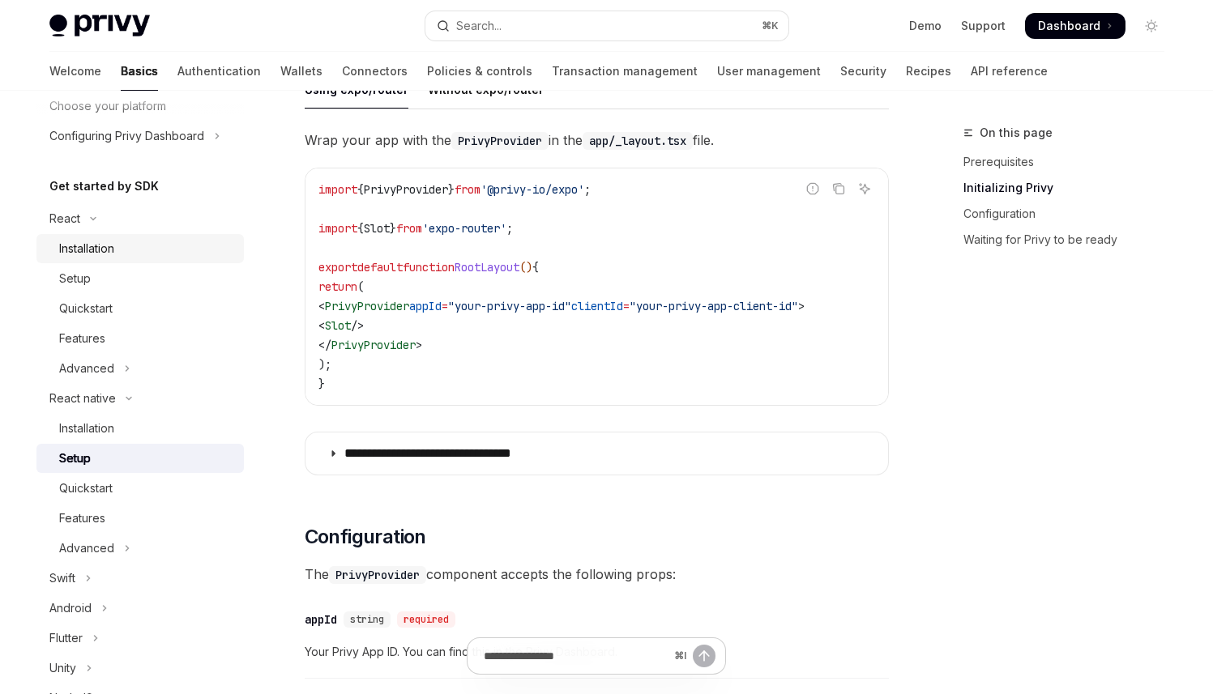
click at [173, 258] on div "Installation" at bounding box center [146, 248] width 175 height 19
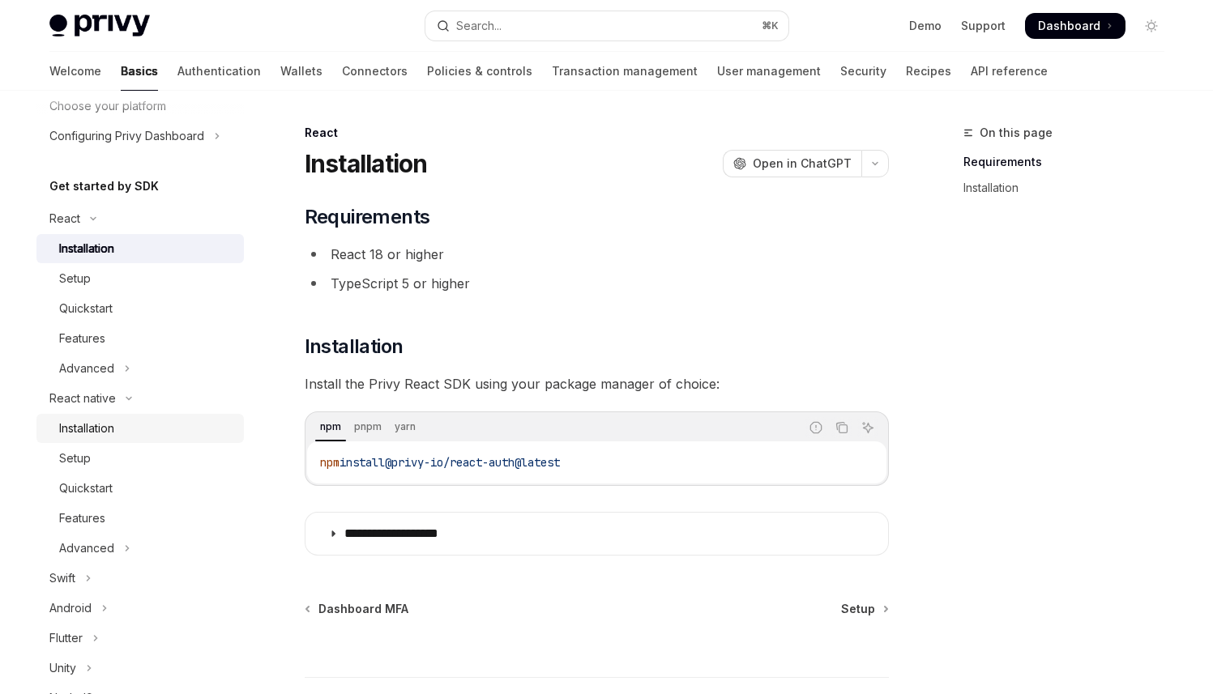
click at [122, 426] on div "Installation" at bounding box center [146, 428] width 175 height 19
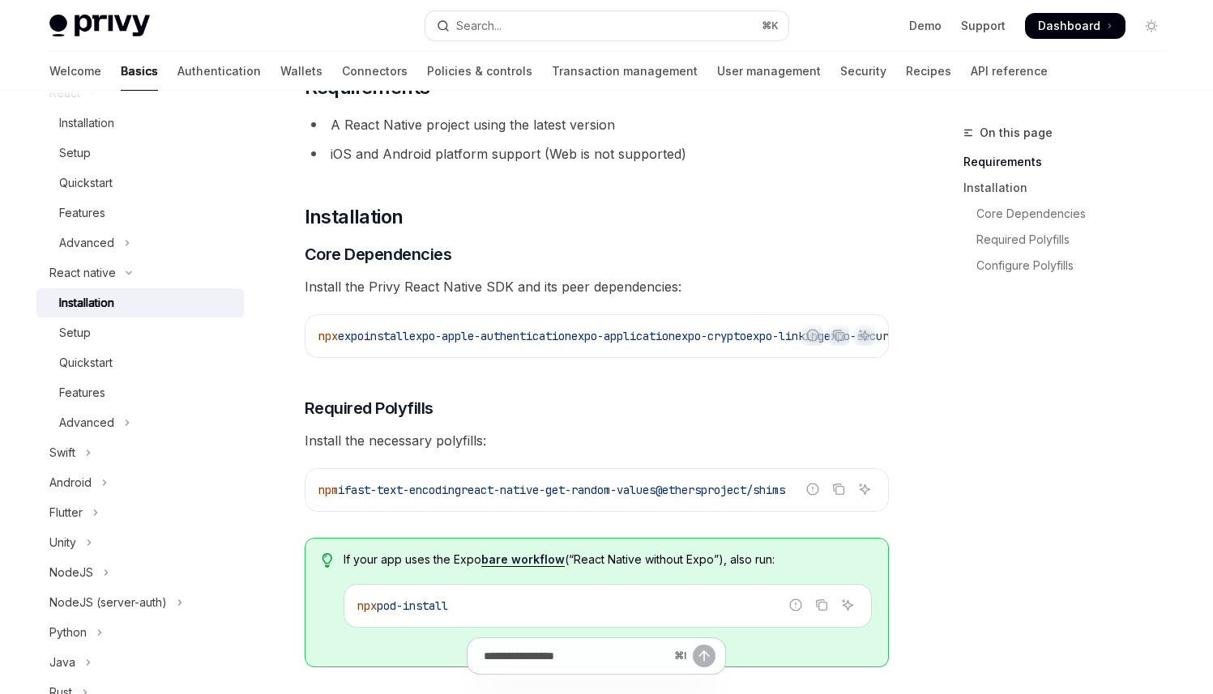
scroll to position [90, 0]
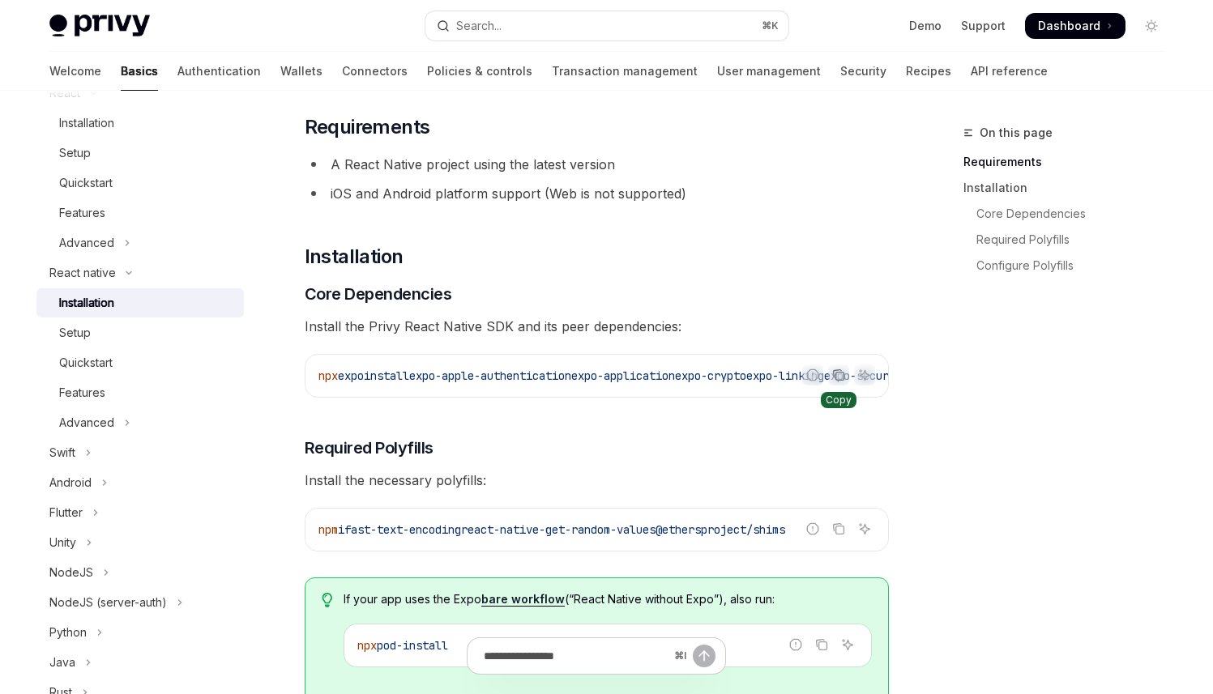
click at [835, 375] on icon "Copy the contents from the code block" at bounding box center [839, 377] width 8 height 8
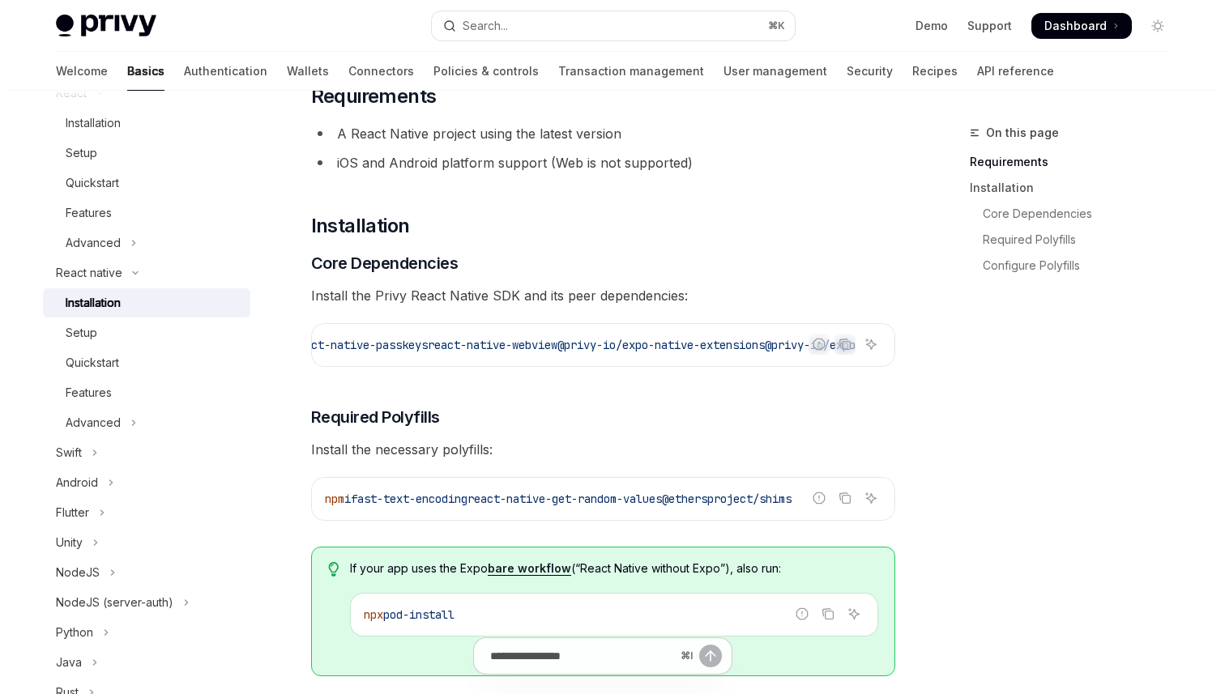
scroll to position [0, 809]
click at [842, 340] on icon "Copy the contents from the code block" at bounding box center [844, 344] width 13 height 13
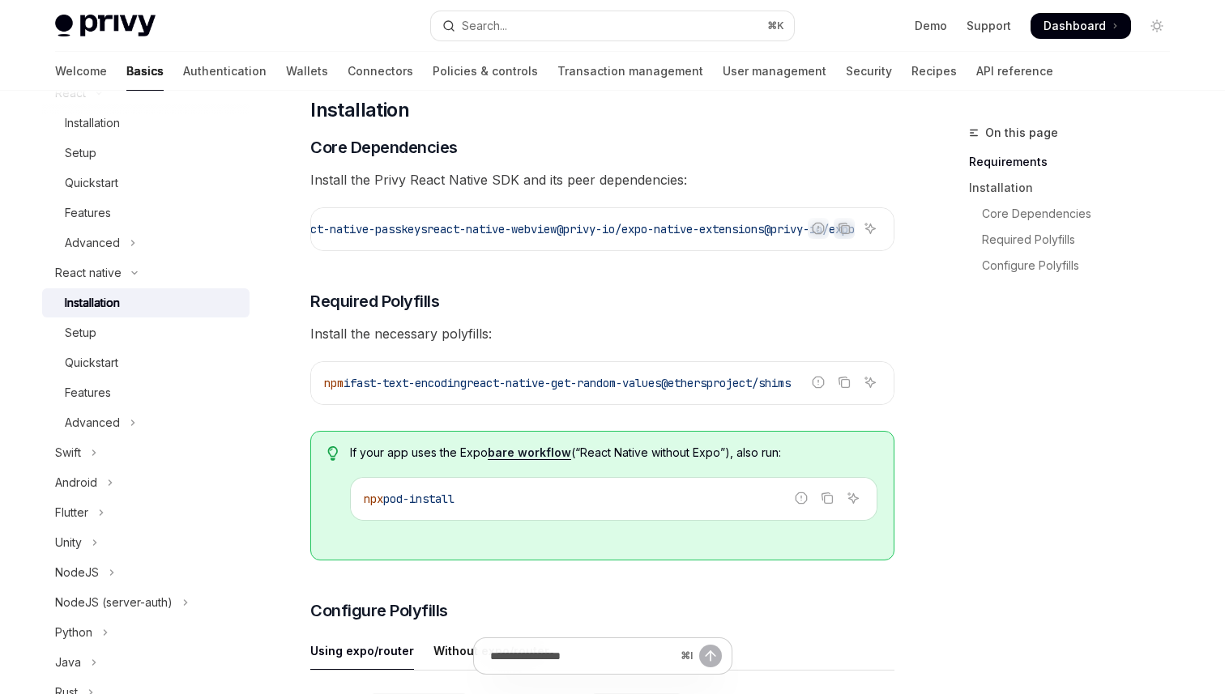
scroll to position [257, 0]
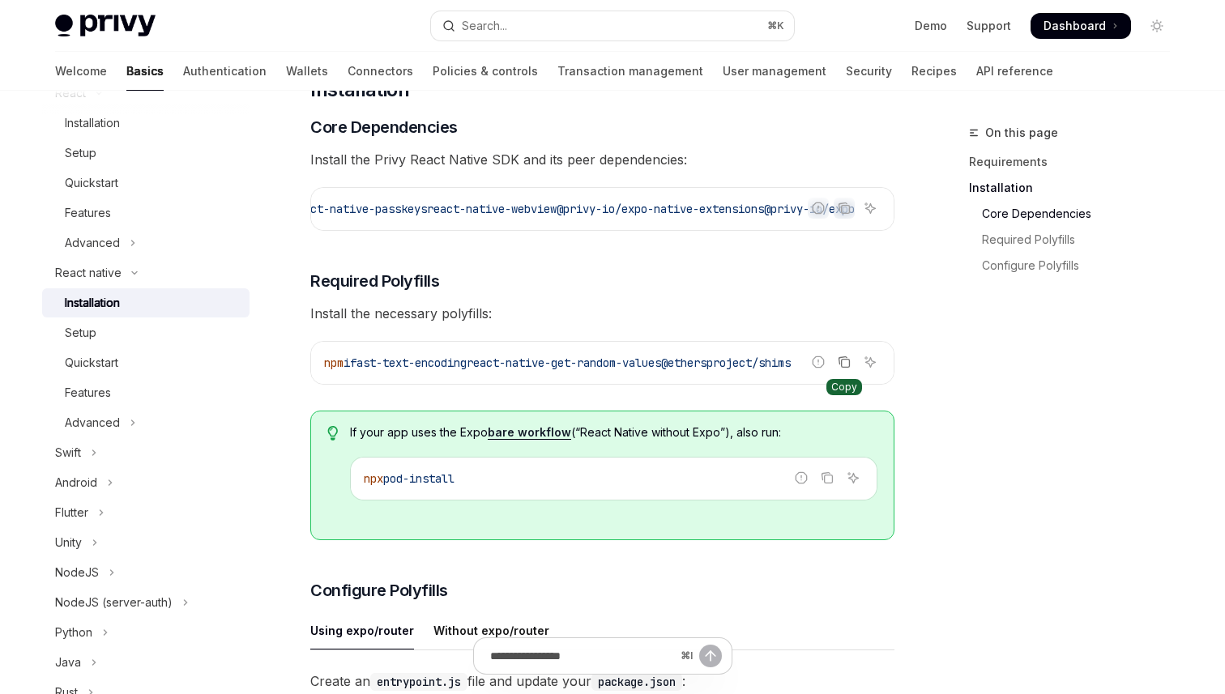
click at [844, 369] on icon "Copy the contents from the code block" at bounding box center [844, 362] width 13 height 13
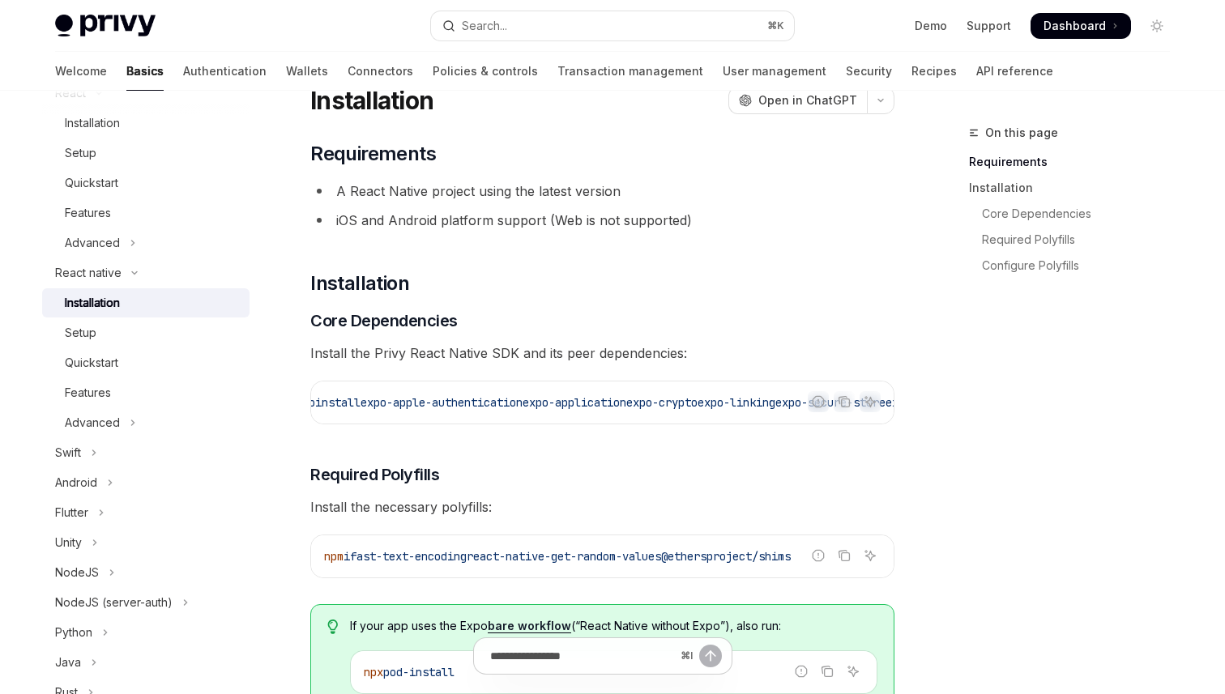
scroll to position [0, 83]
click at [850, 402] on icon "Copy the contents from the code block" at bounding box center [844, 401] width 13 height 13
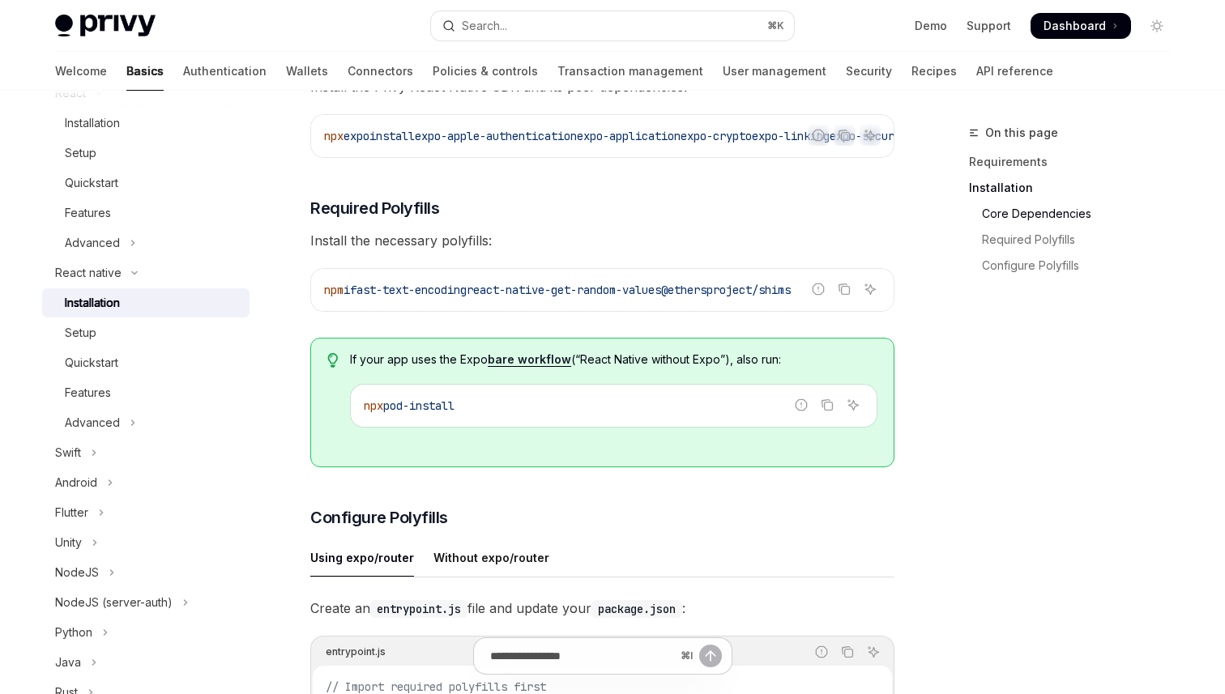
scroll to position [345, 0]
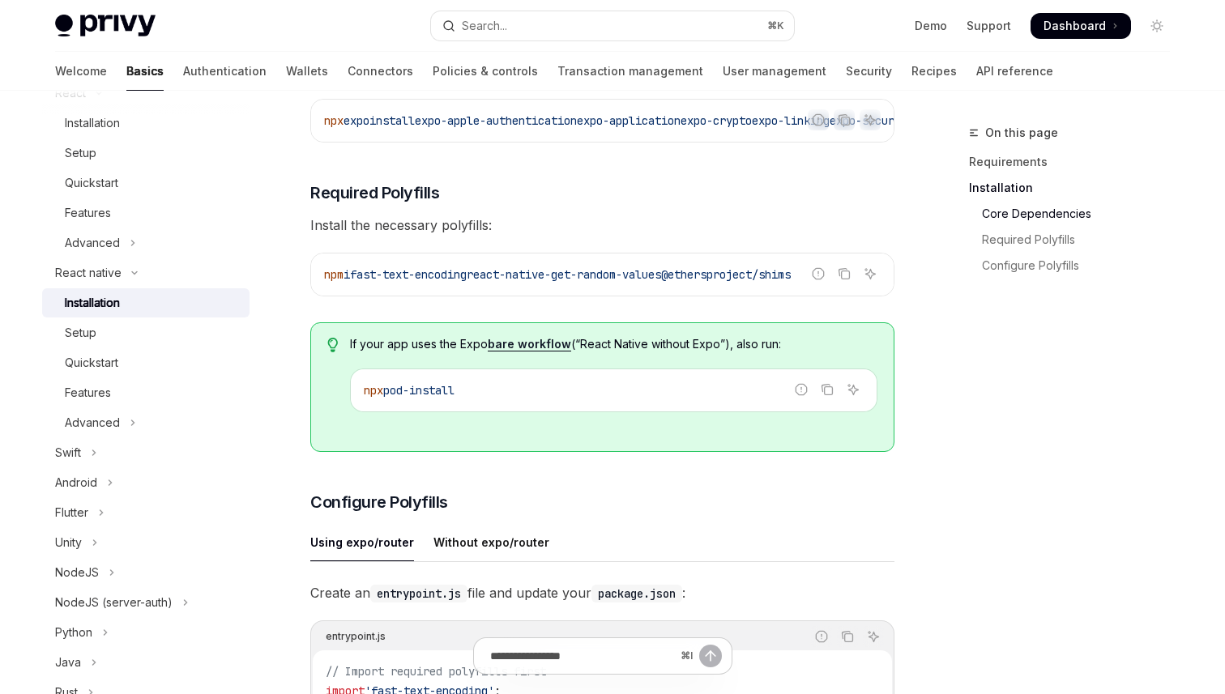
drag, startPoint x: 511, startPoint y: 399, endPoint x: 353, endPoint y: 399, distance: 158.0
click at [353, 399] on div "npx pod-install" at bounding box center [614, 391] width 526 height 42
copy span "npx pod-install"
click at [848, 276] on icon "Copy the contents from the code block" at bounding box center [844, 273] width 13 height 13
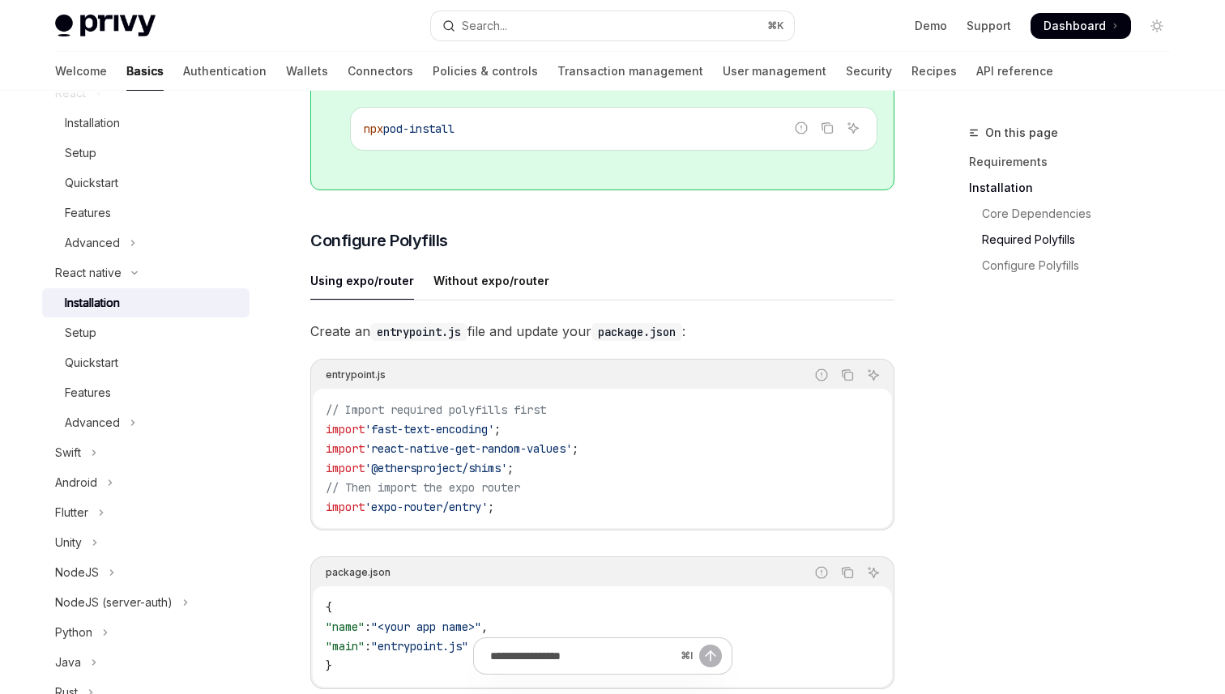
scroll to position [677, 0]
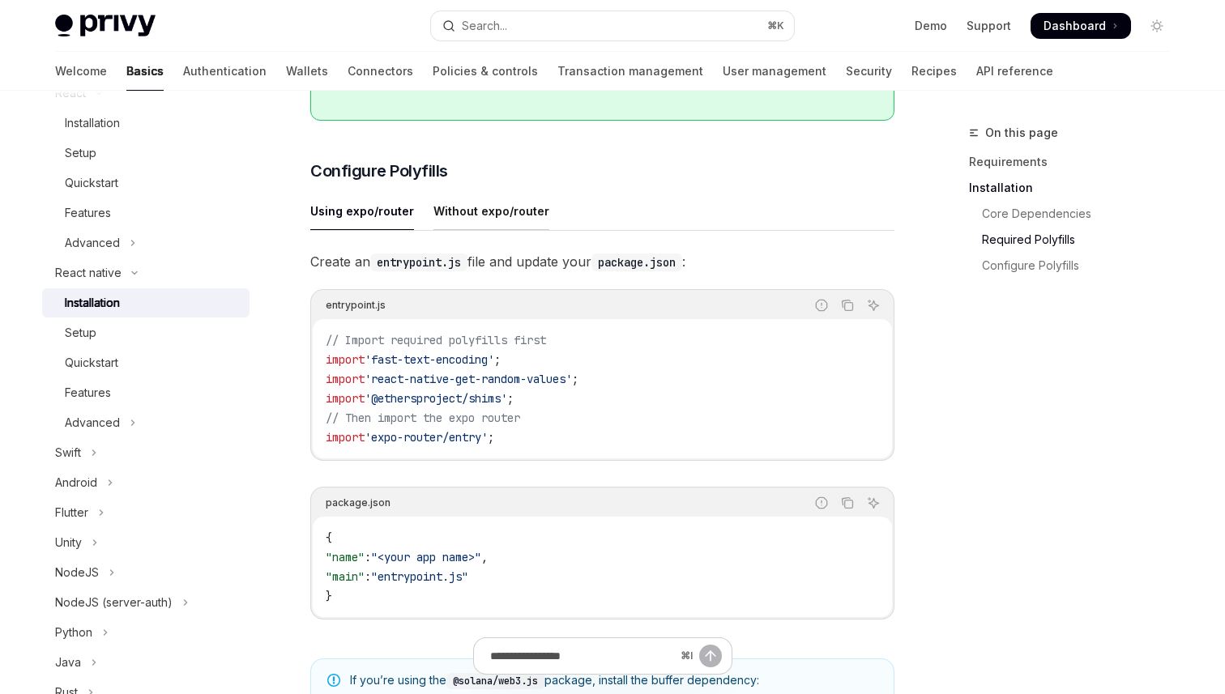
click at [497, 208] on div "Without expo/router" at bounding box center [492, 211] width 116 height 38
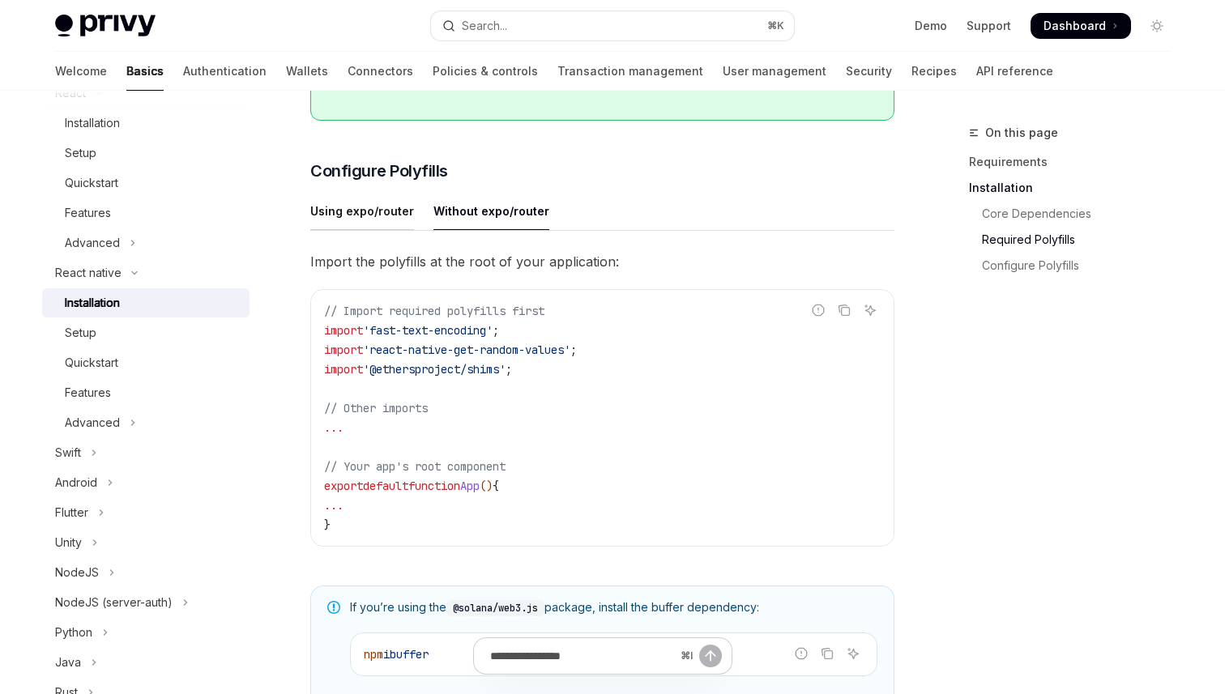
click at [379, 223] on div "Using expo/router" at bounding box center [362, 211] width 104 height 38
type textarea "*"
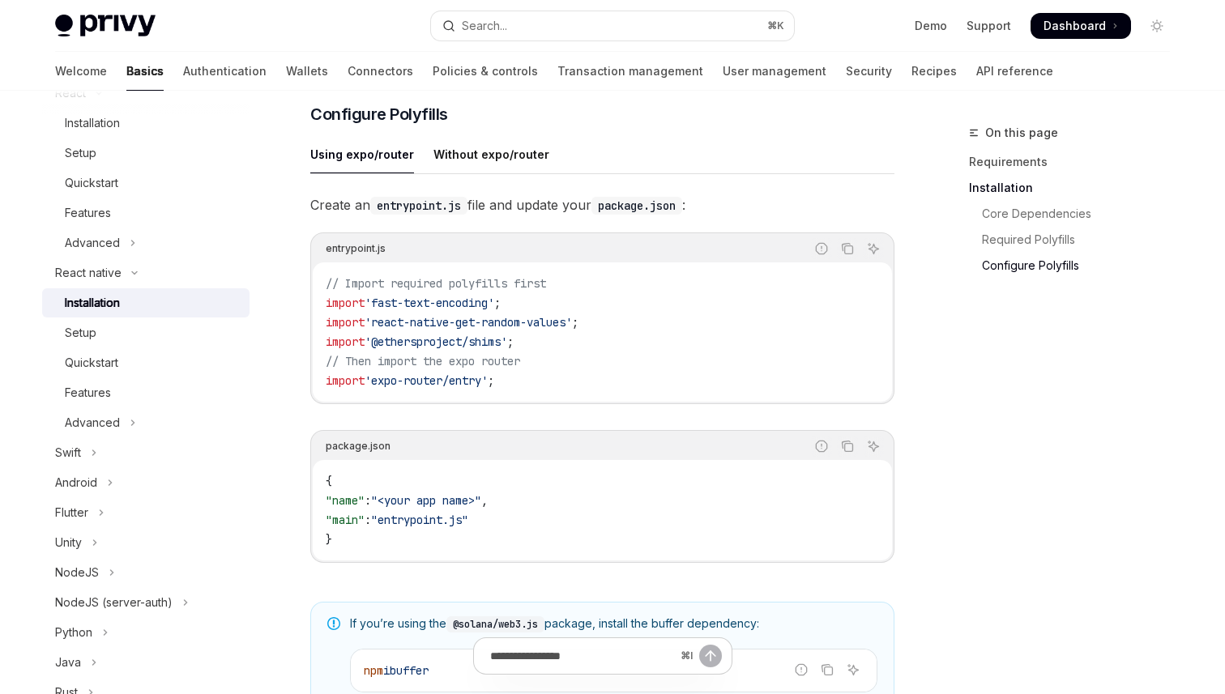
scroll to position [738, 0]
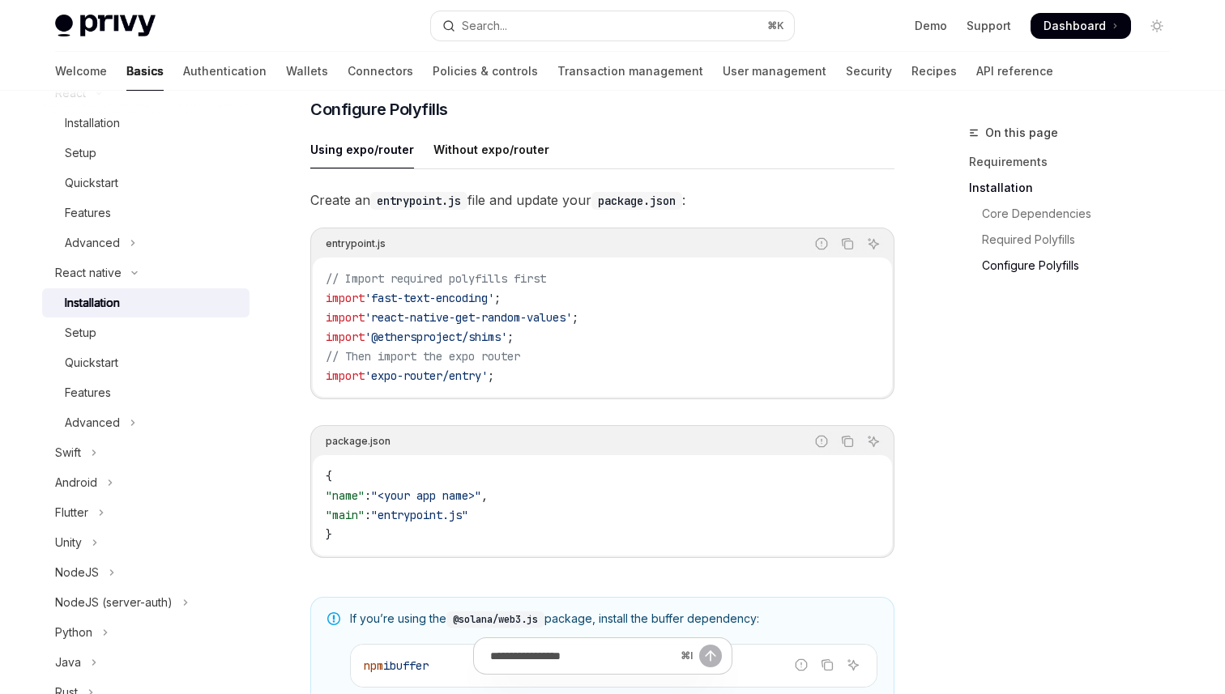
drag, startPoint x: 523, startPoint y: 346, endPoint x: 492, endPoint y: 323, distance: 38.7
click at [492, 323] on code "// Import required polyfills first import 'fast-text-encoding' ; import 'react-…" at bounding box center [602, 327] width 553 height 117
click at [691, 158] on ul "Using expo/router Without expo/router" at bounding box center [602, 149] width 584 height 39
click at [639, 24] on button "Search... ⌘ K" at bounding box center [612, 25] width 363 height 29
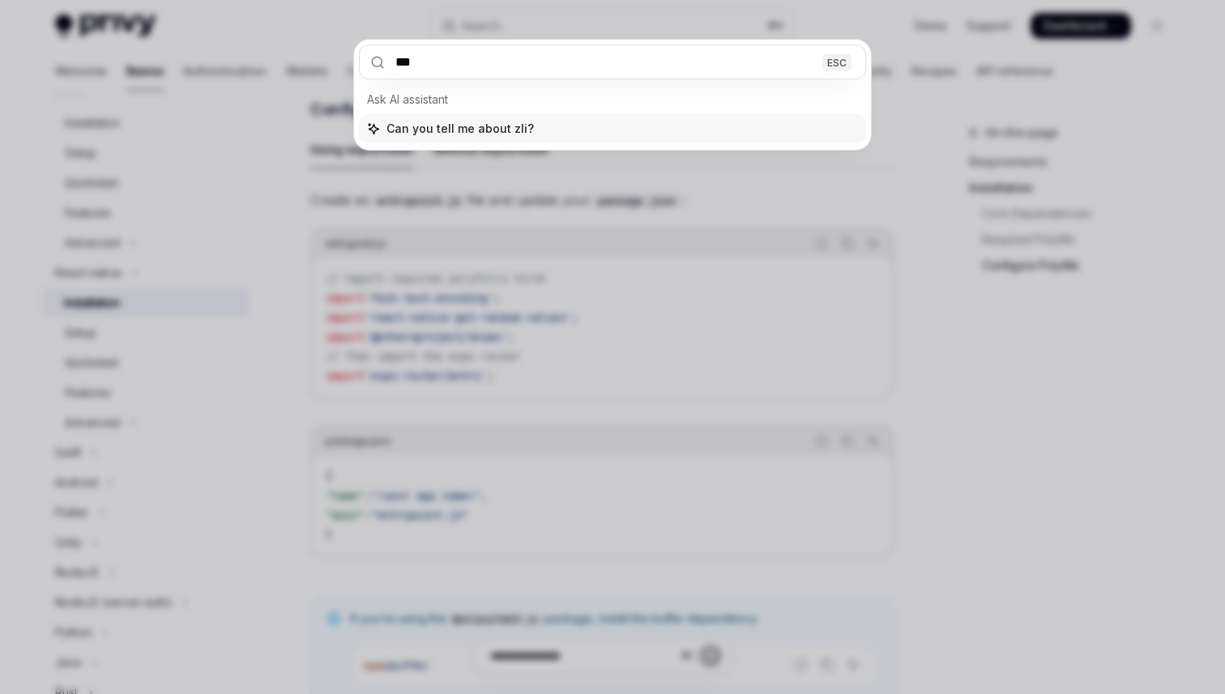
type input "****"
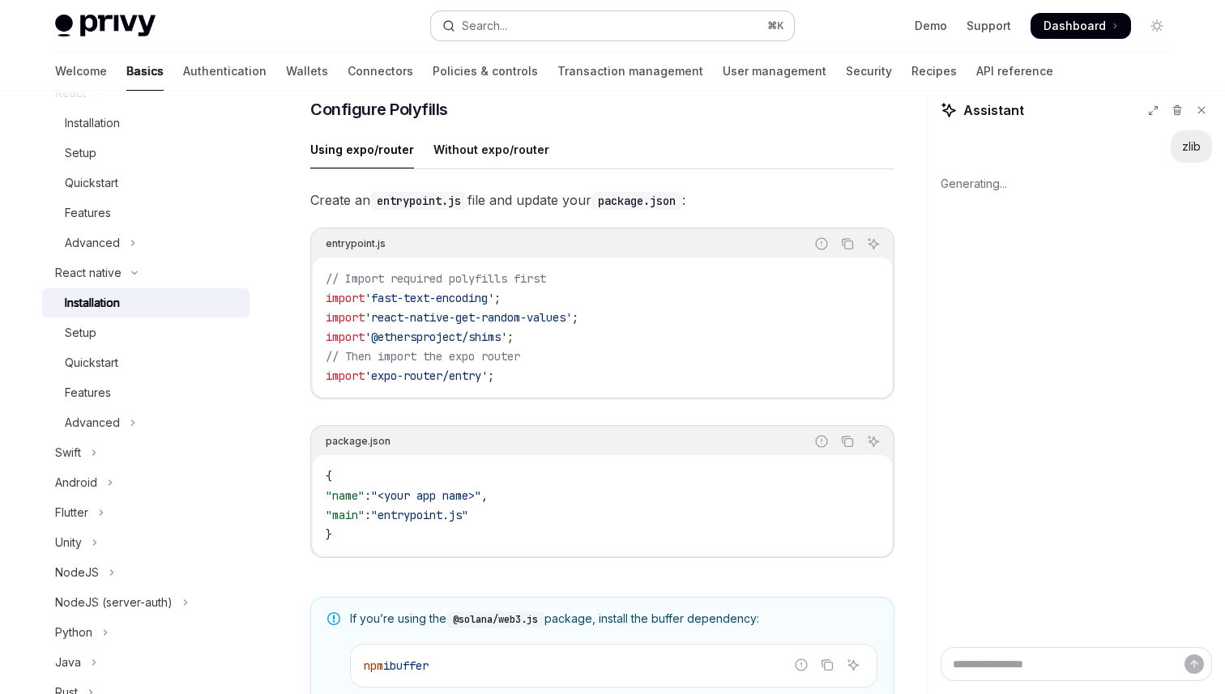
click at [606, 24] on button "Search... ⌘ K" at bounding box center [612, 25] width 363 height 29
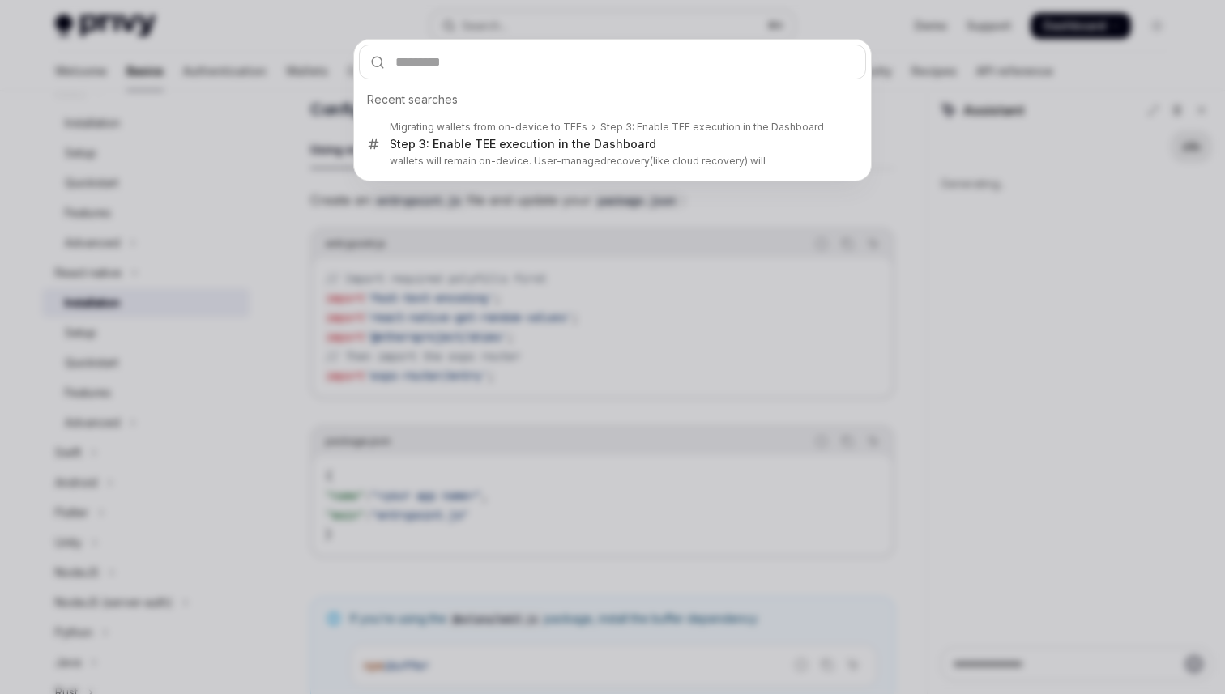
type textarea "*"
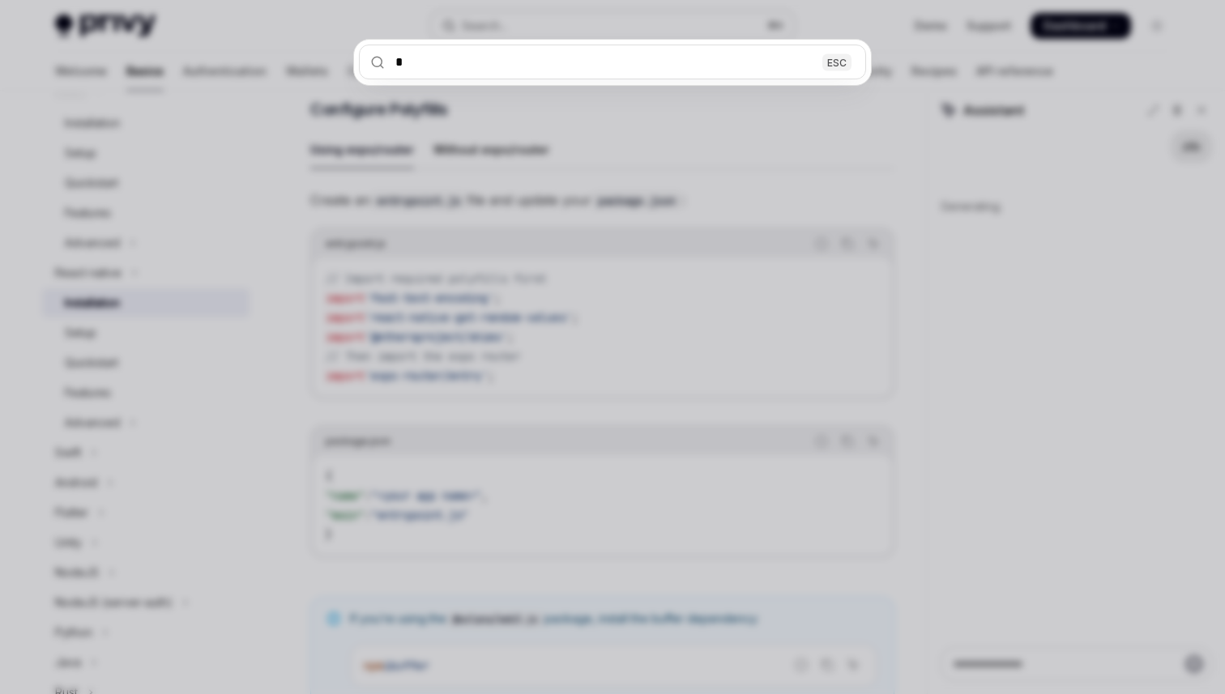
type input "**"
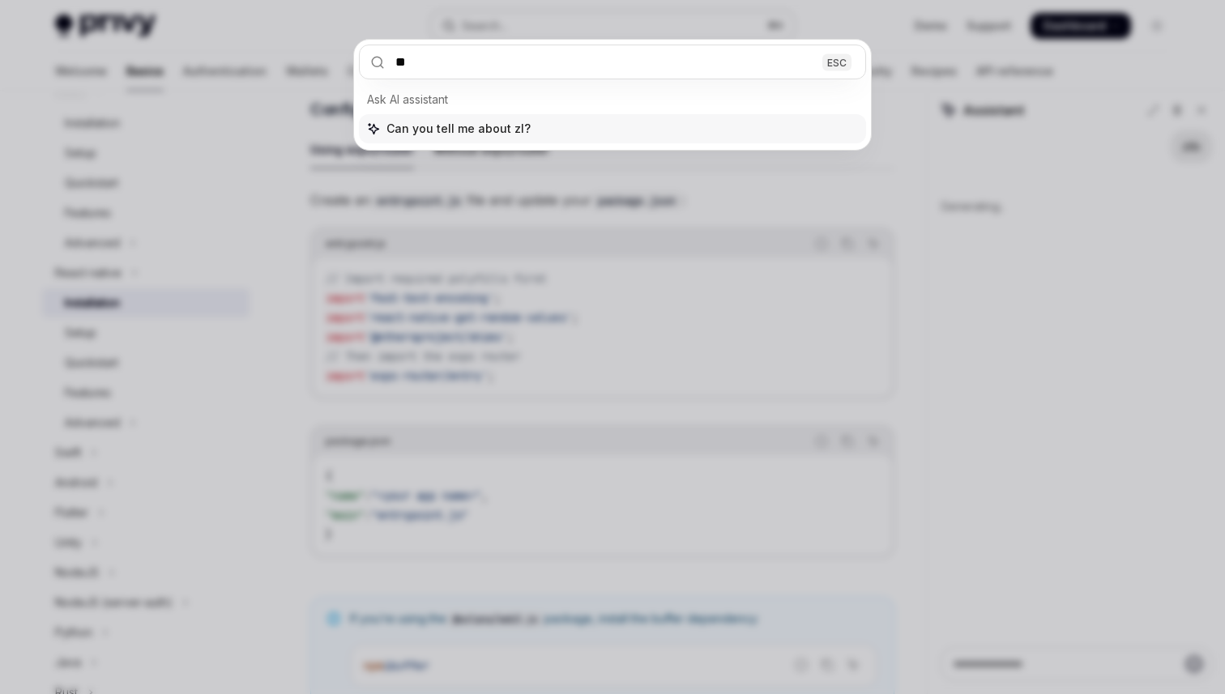
type textarea "*"
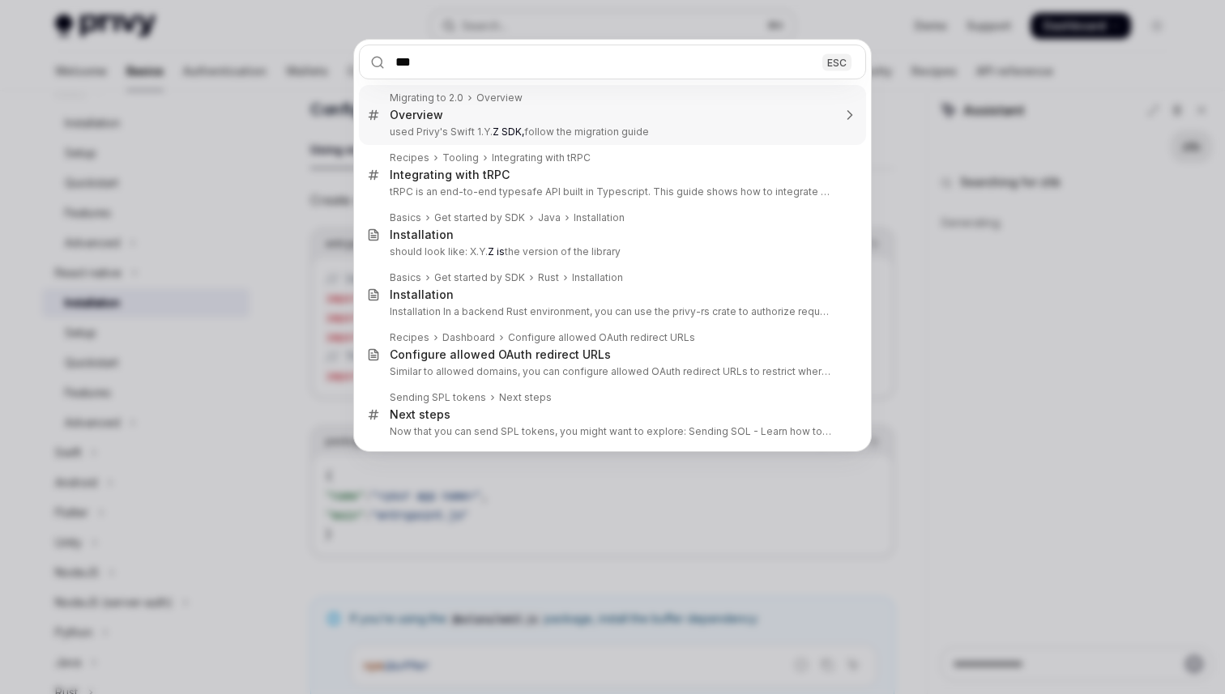
type input "****"
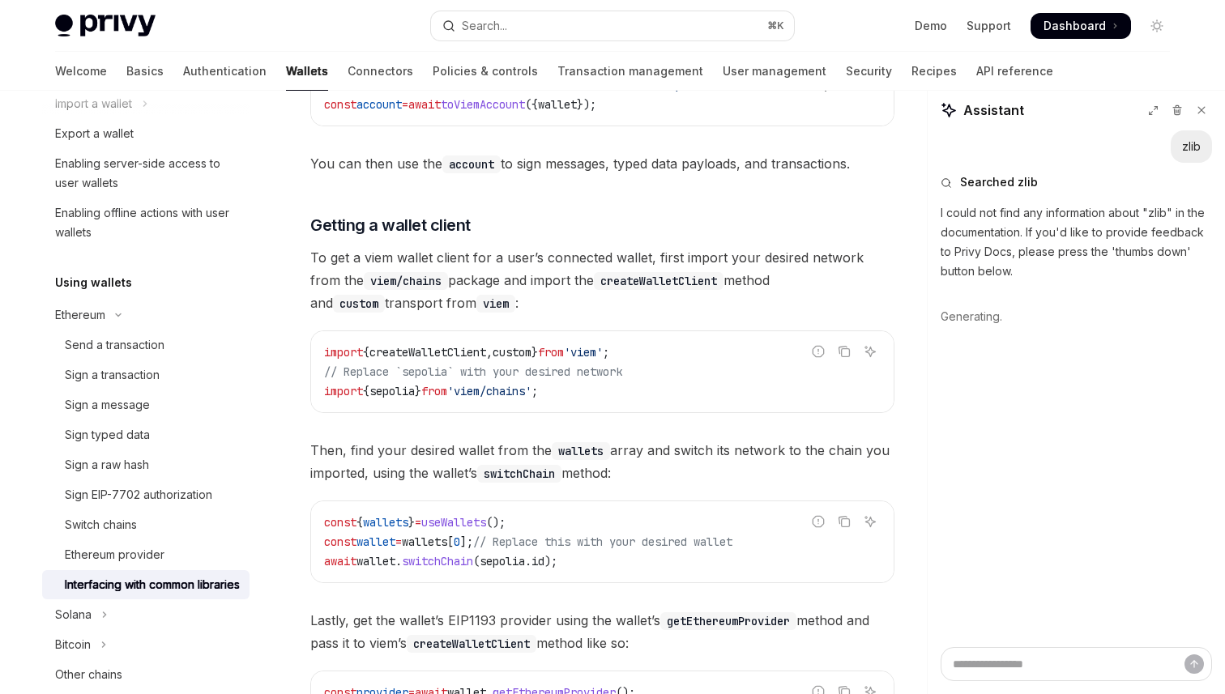
scroll to position [91, 0]
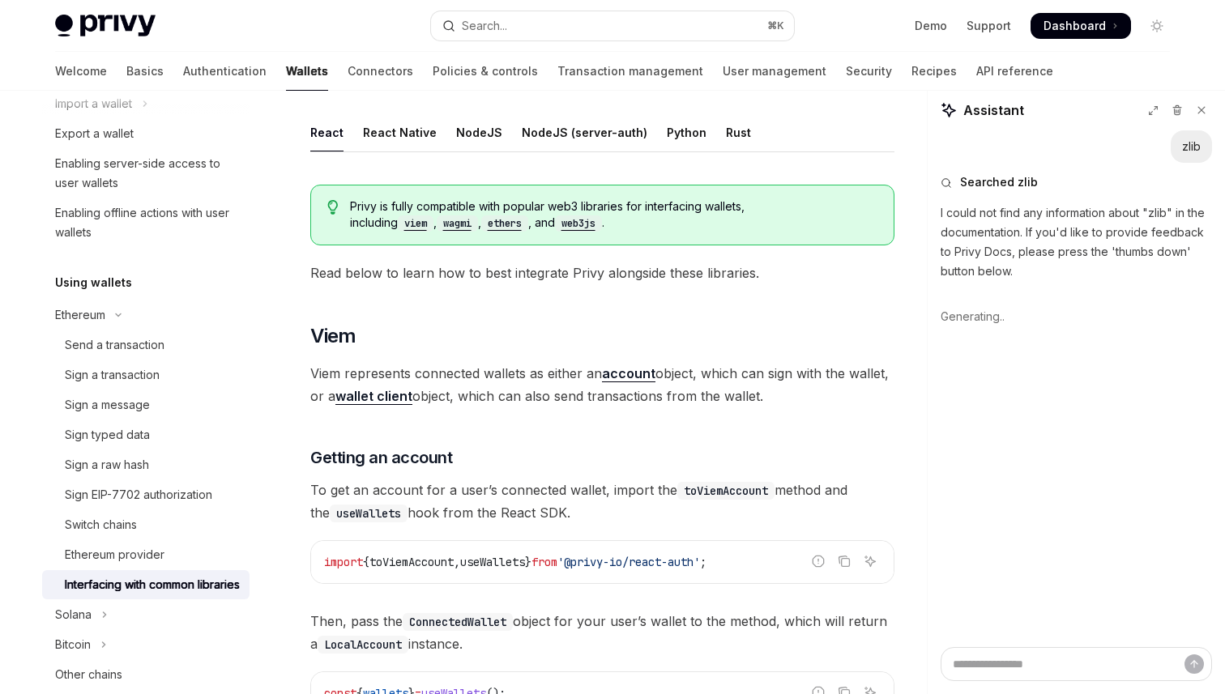
type textarea "*"
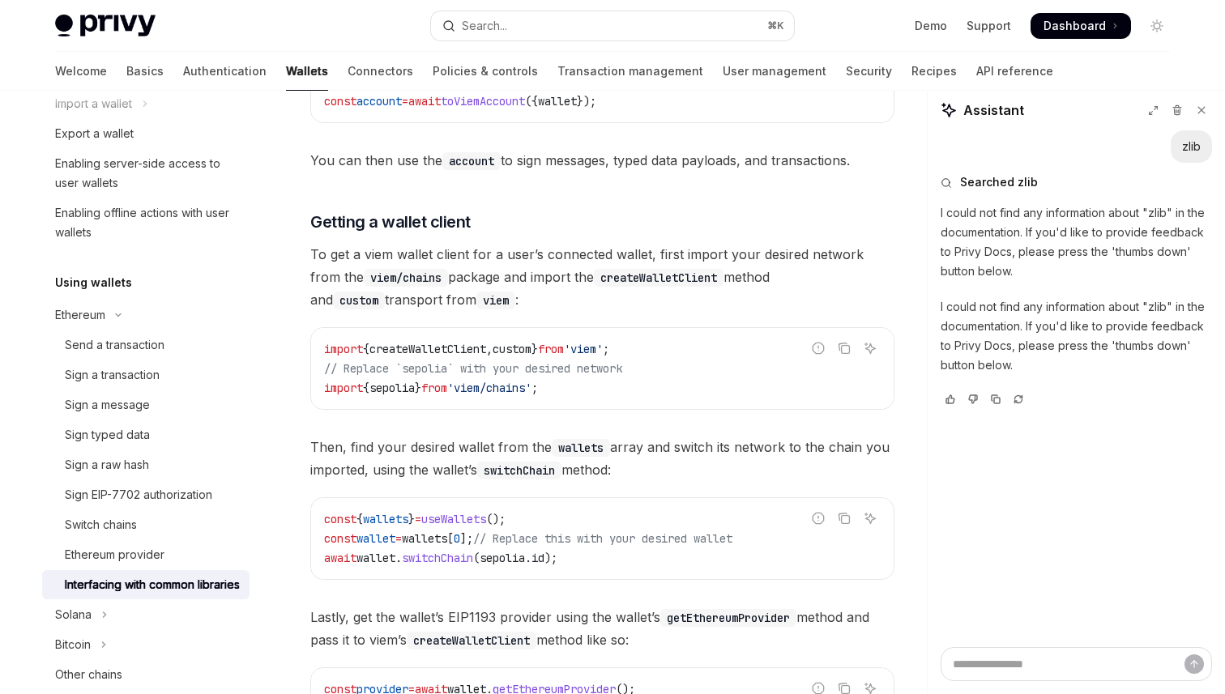
scroll to position [718, 0]
